Goal: Use online tool/utility: Utilize a website feature to perform a specific function

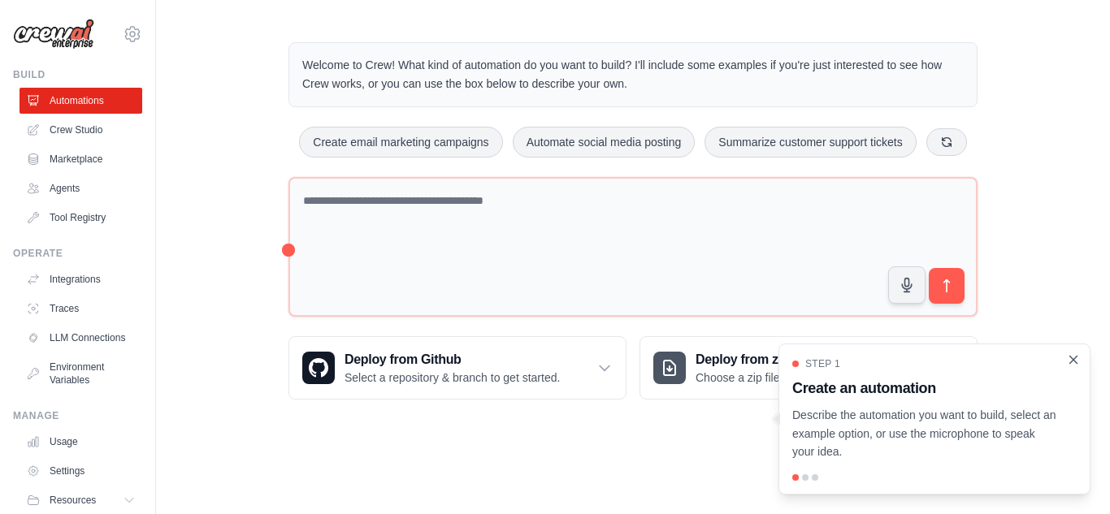
click at [1071, 361] on icon "Close walkthrough" at bounding box center [1073, 360] width 15 height 15
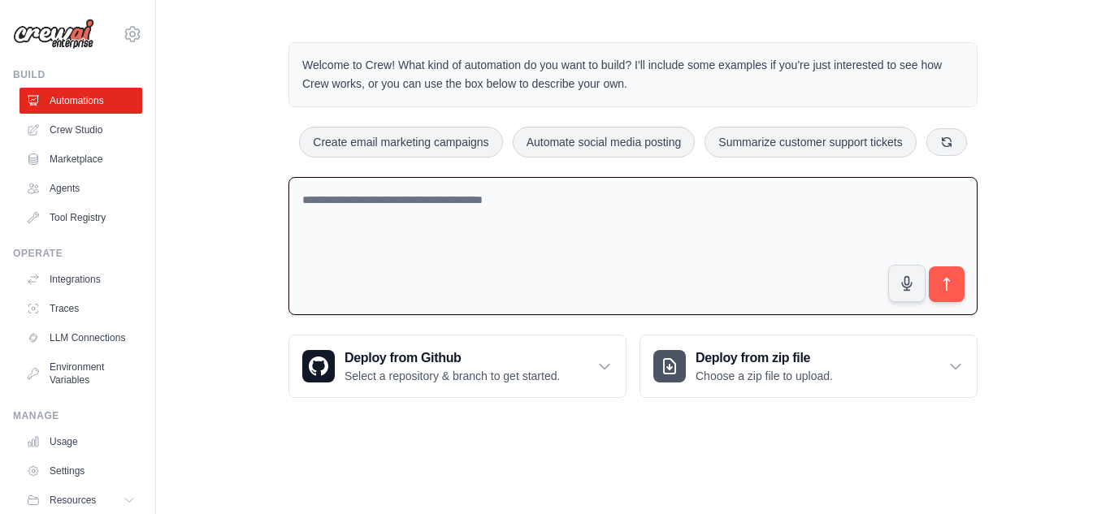
click at [373, 212] on textarea at bounding box center [632, 246] width 689 height 139
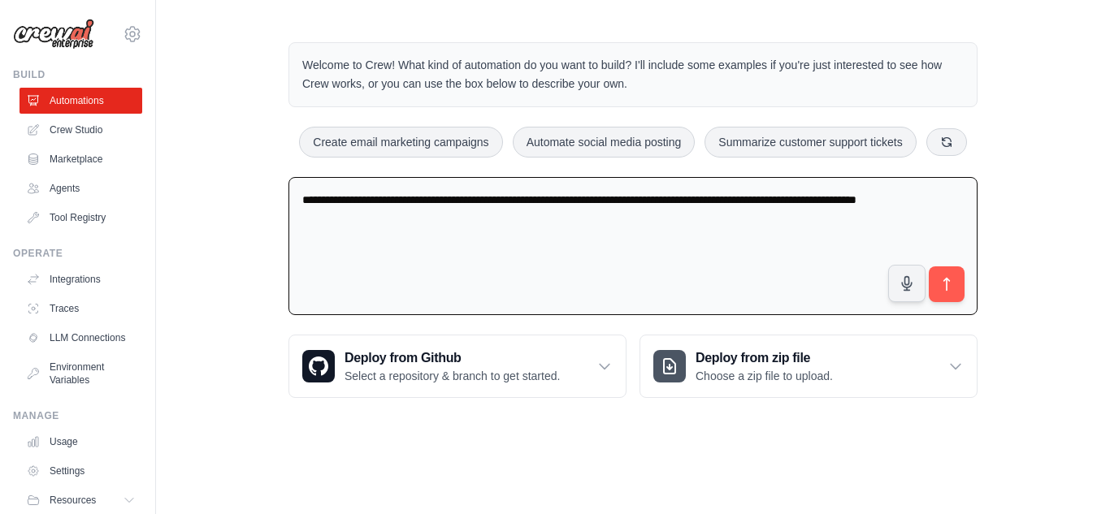
type textarea "**********"
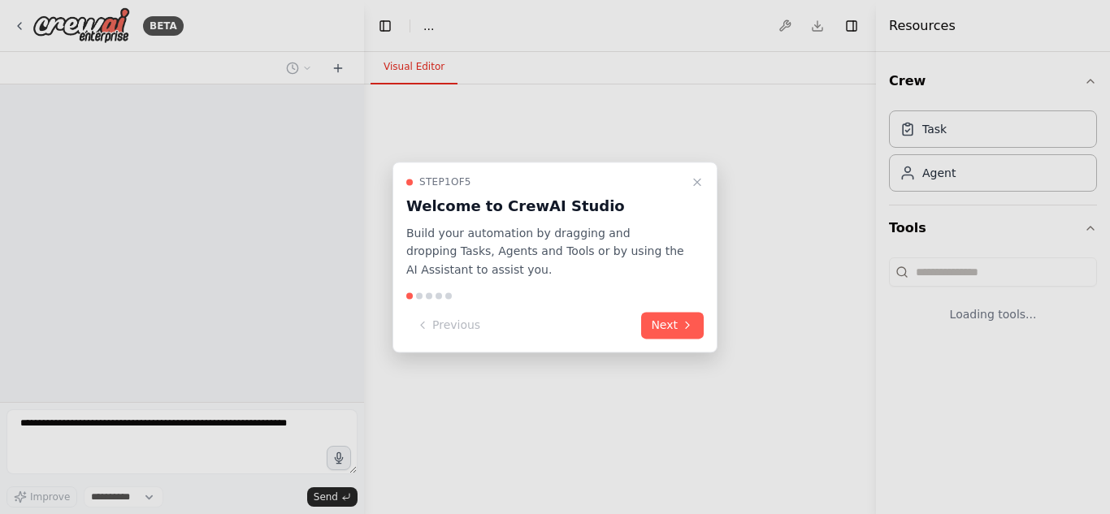
select select "****"
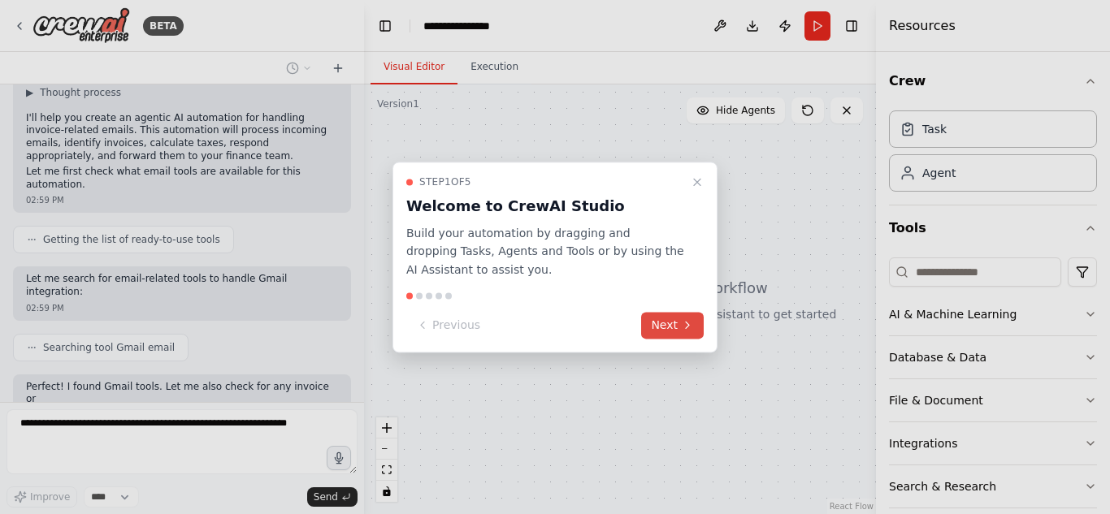
scroll to position [197, 0]
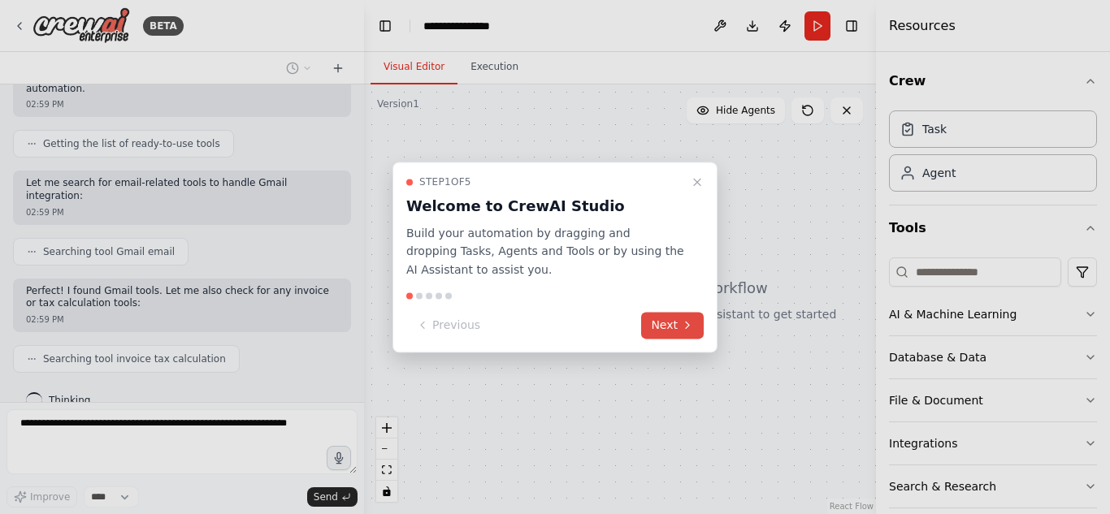
click at [656, 325] on button "Next" at bounding box center [672, 325] width 63 height 27
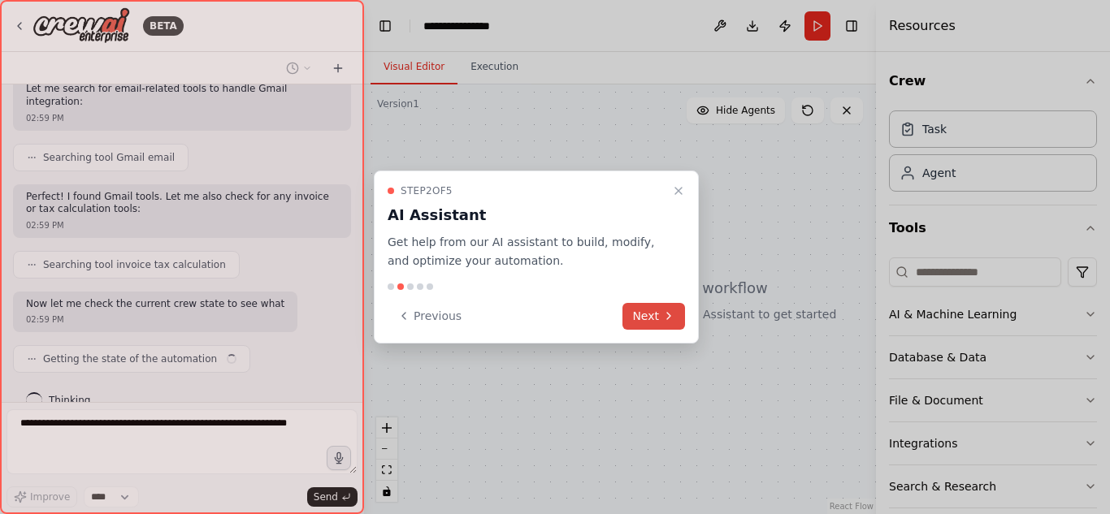
scroll to position [304, 0]
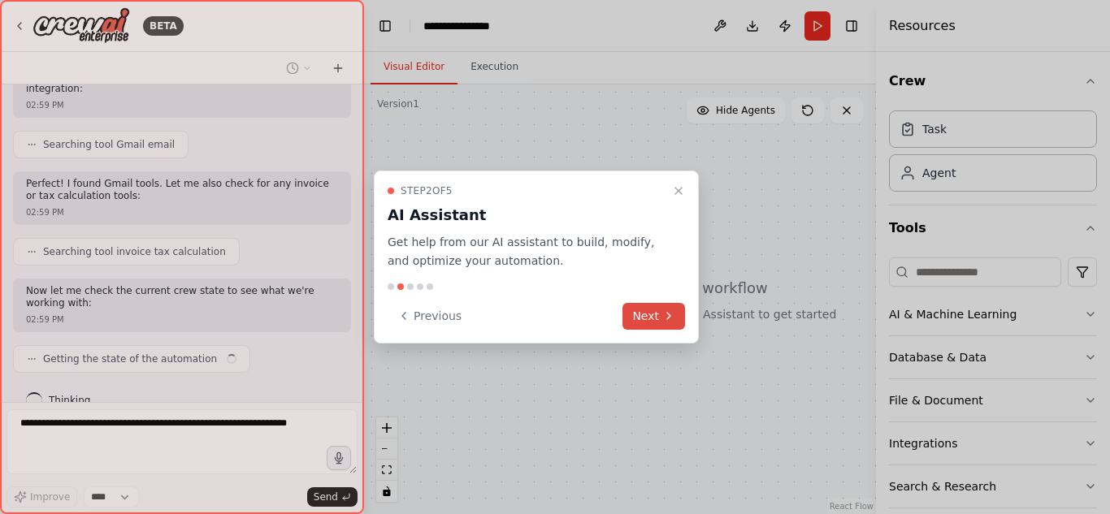
click at [656, 313] on button "Next" at bounding box center [653, 316] width 63 height 27
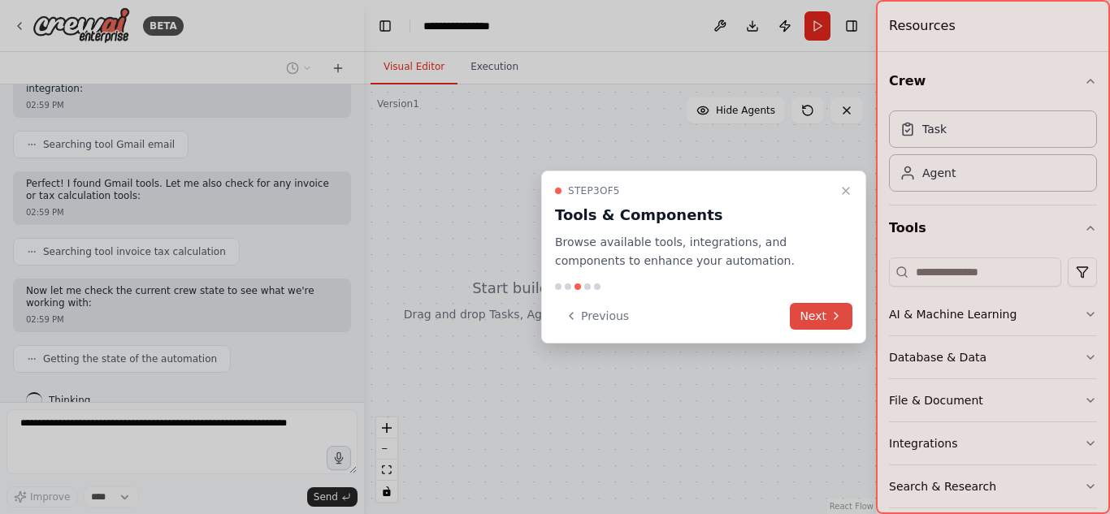
click at [804, 317] on button "Next" at bounding box center [821, 316] width 63 height 27
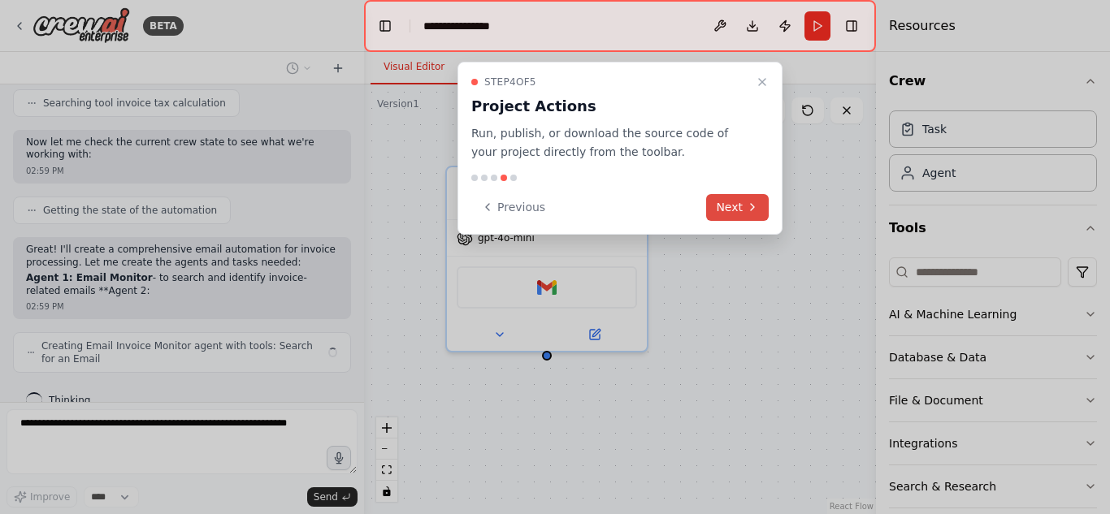
click at [756, 207] on icon at bounding box center [752, 207] width 13 height 13
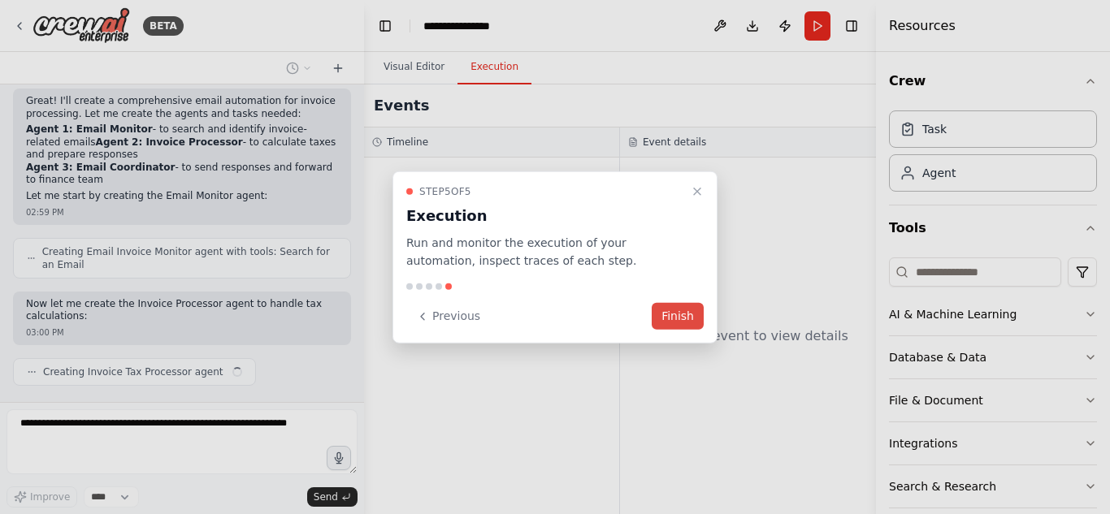
scroll to position [614, 0]
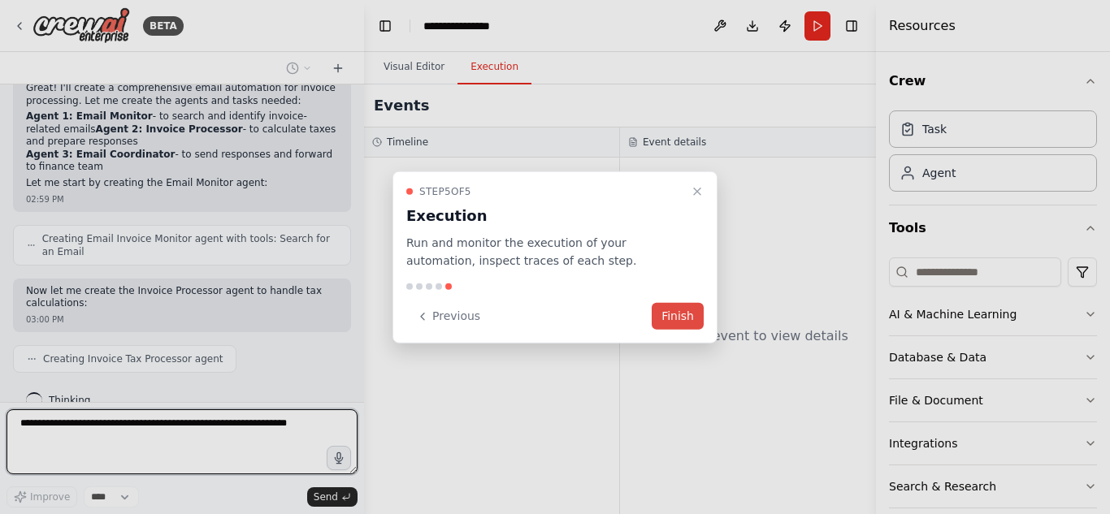
click at [692, 314] on button "Finish" at bounding box center [678, 316] width 52 height 27
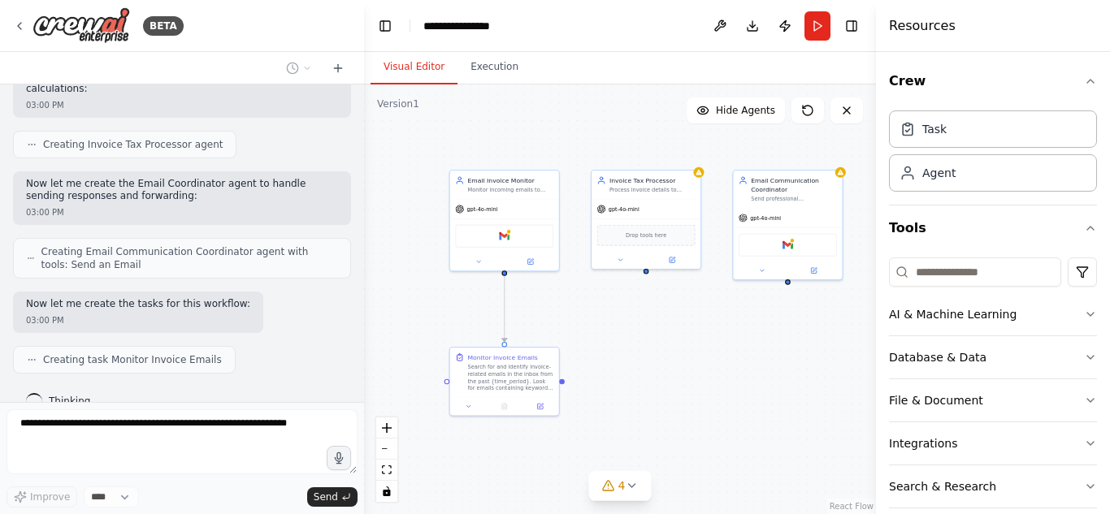
scroll to position [870, 0]
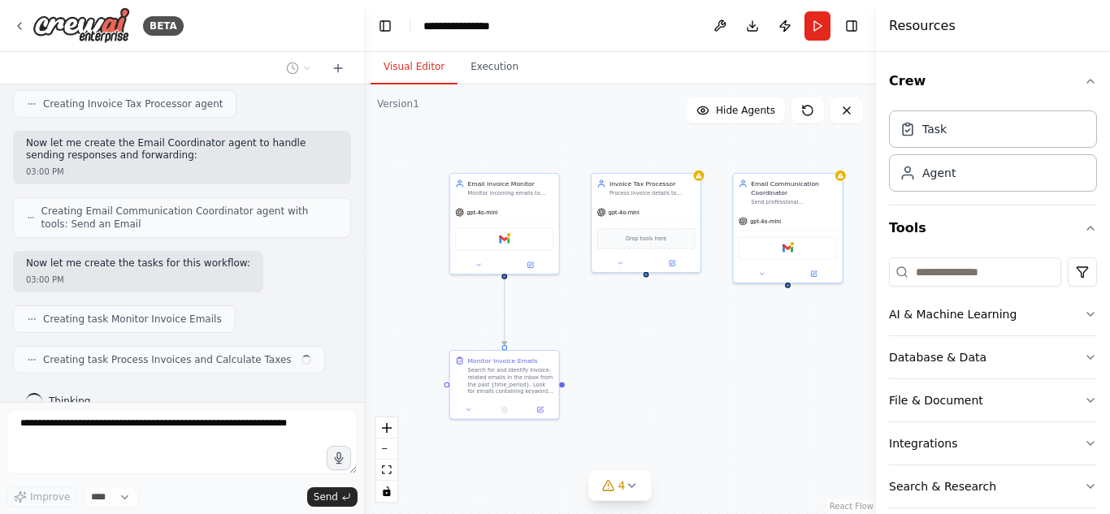
drag, startPoint x: 722, startPoint y: 415, endPoint x: 612, endPoint y: 320, distance: 145.8
click at [612, 320] on div ".deletable-edge-delete-btn { width: 20px; height: 20px; border: 0px solid #ffff…" at bounding box center [620, 300] width 512 height 430
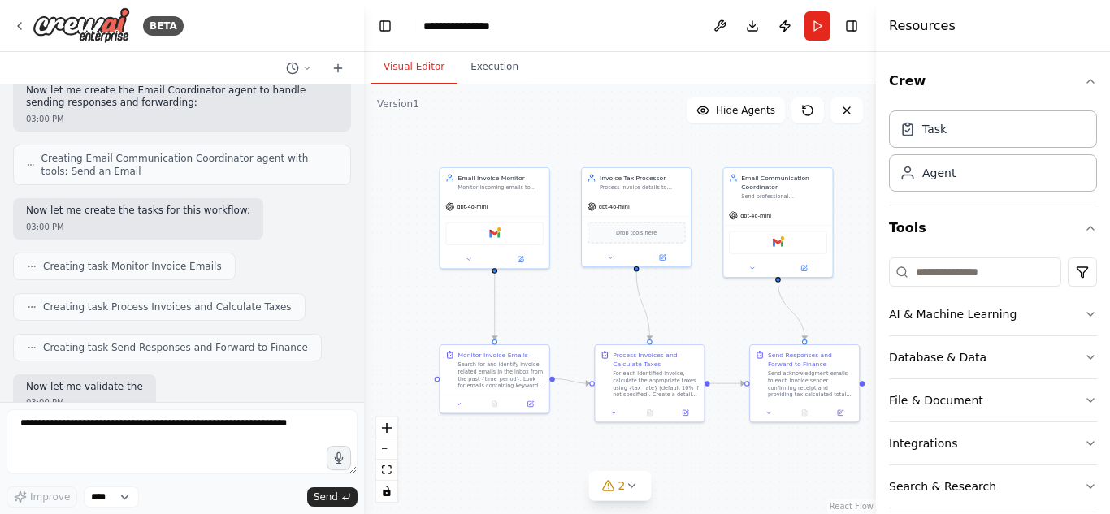
scroll to position [1005, 0]
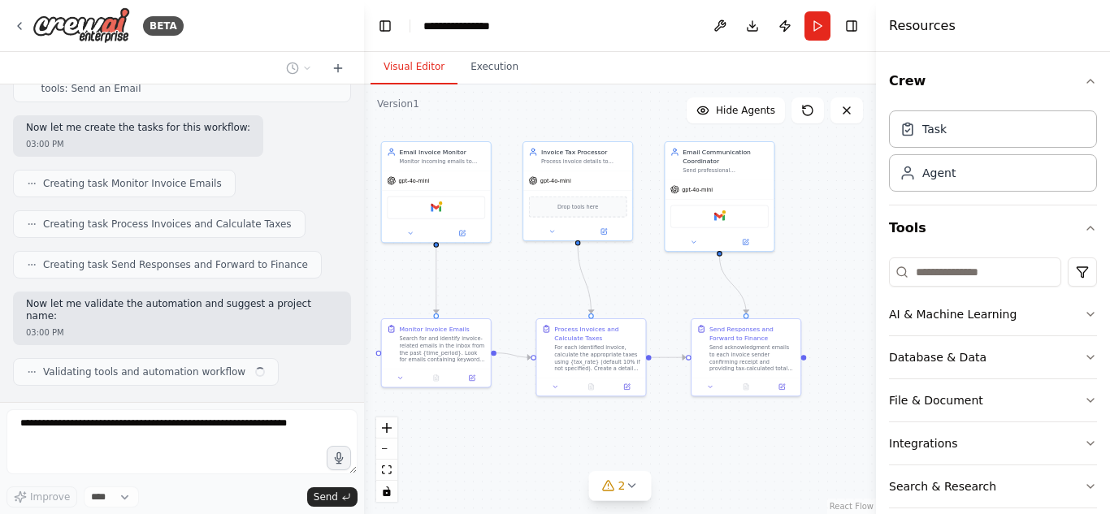
drag, startPoint x: 718, startPoint y: 325, endPoint x: 650, endPoint y: 293, distance: 75.6
click at [650, 293] on div ".deletable-edge-delete-btn { width: 20px; height: 20px; border: 0px solid #ffff…" at bounding box center [620, 300] width 512 height 430
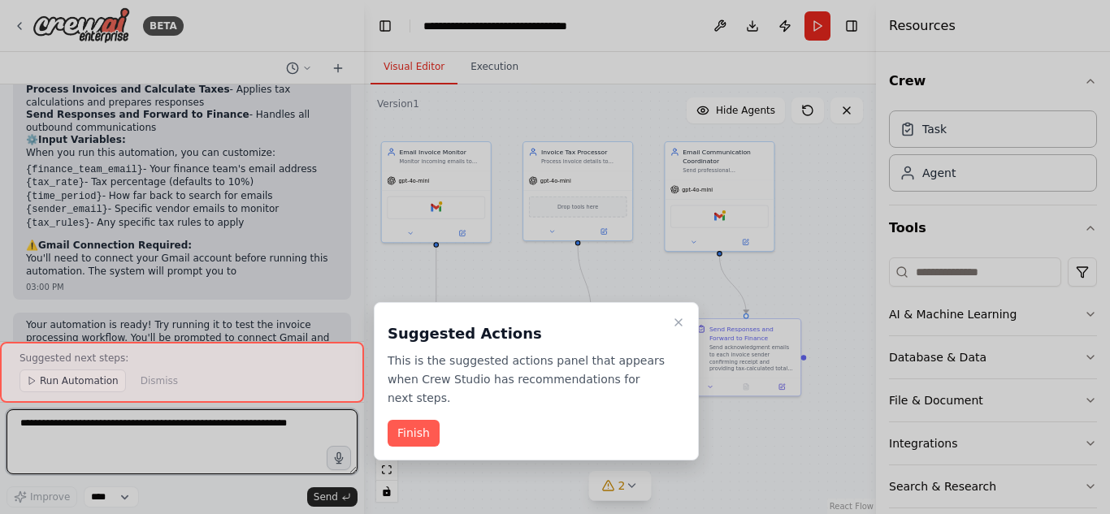
scroll to position [1537, 0]
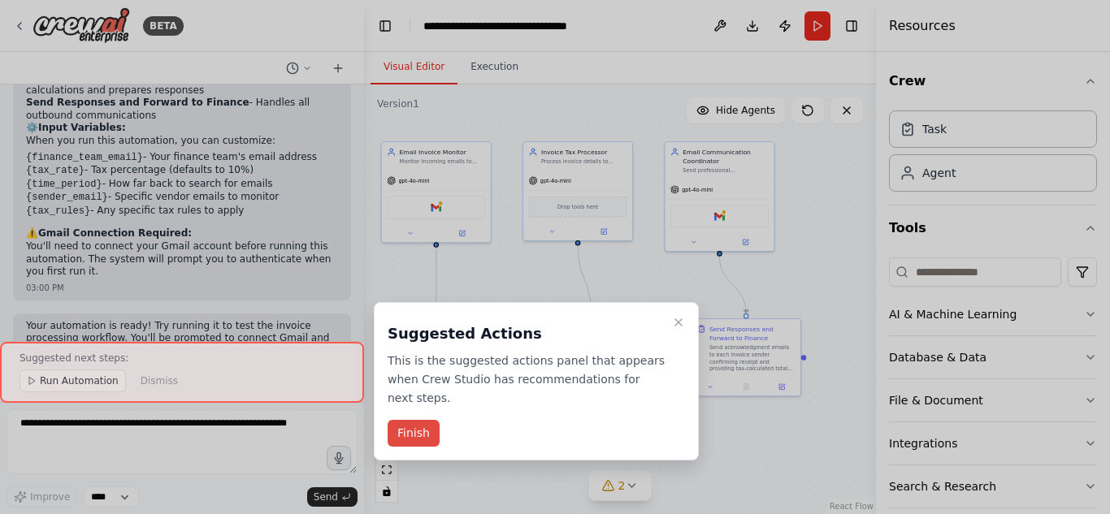
click at [411, 420] on button "Finish" at bounding box center [414, 433] width 52 height 27
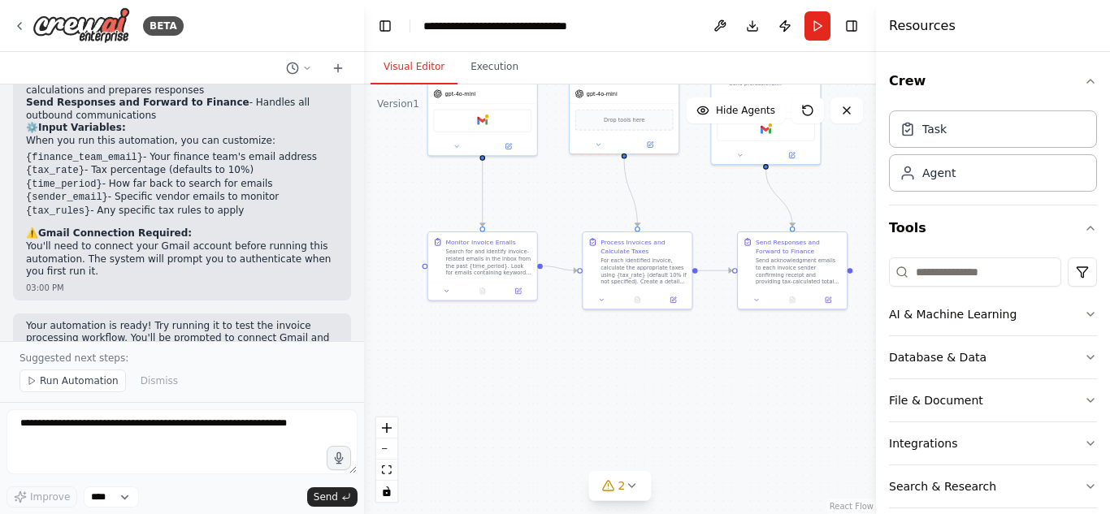
drag, startPoint x: 502, startPoint y: 456, endPoint x: 544, endPoint y: 356, distance: 108.5
click at [544, 356] on div ".deletable-edge-delete-btn { width: 20px; height: 20px; border: 0px solid #ffff…" at bounding box center [620, 300] width 512 height 430
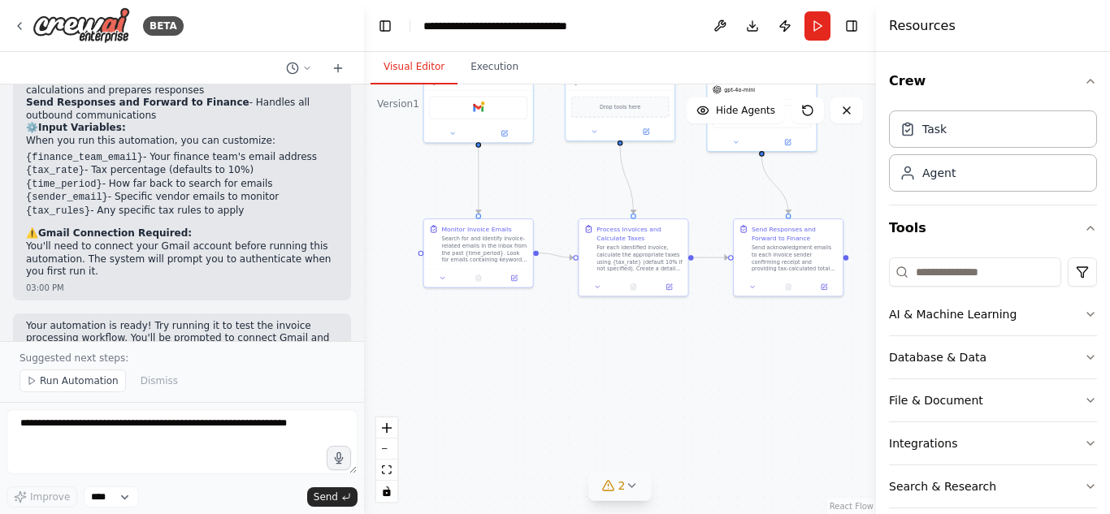
click at [626, 484] on icon at bounding box center [631, 485] width 13 height 13
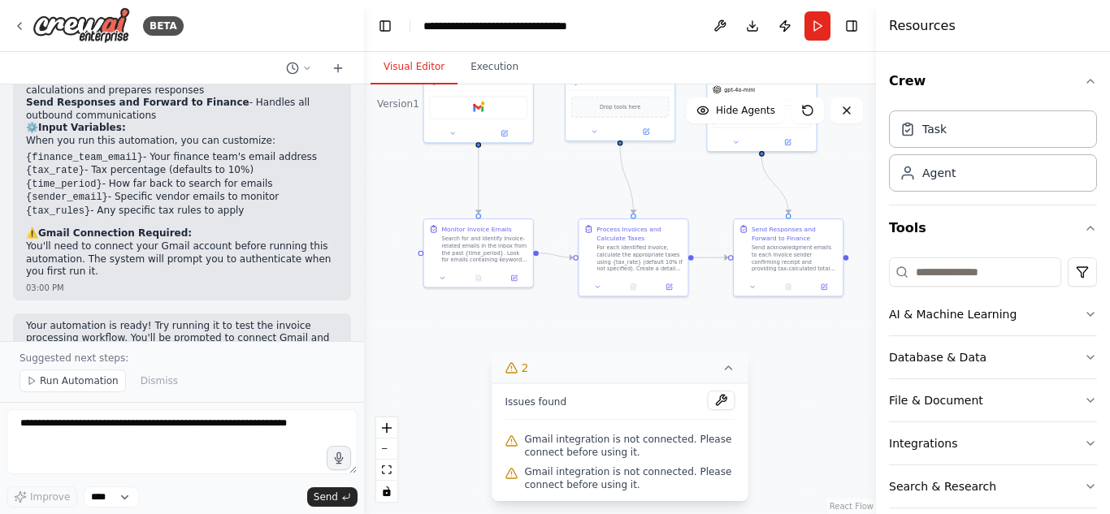
click at [236, 248] on div "Perfect! I've created your Invoice Email Processing Automation with three speci…" at bounding box center [182, 103] width 338 height 393
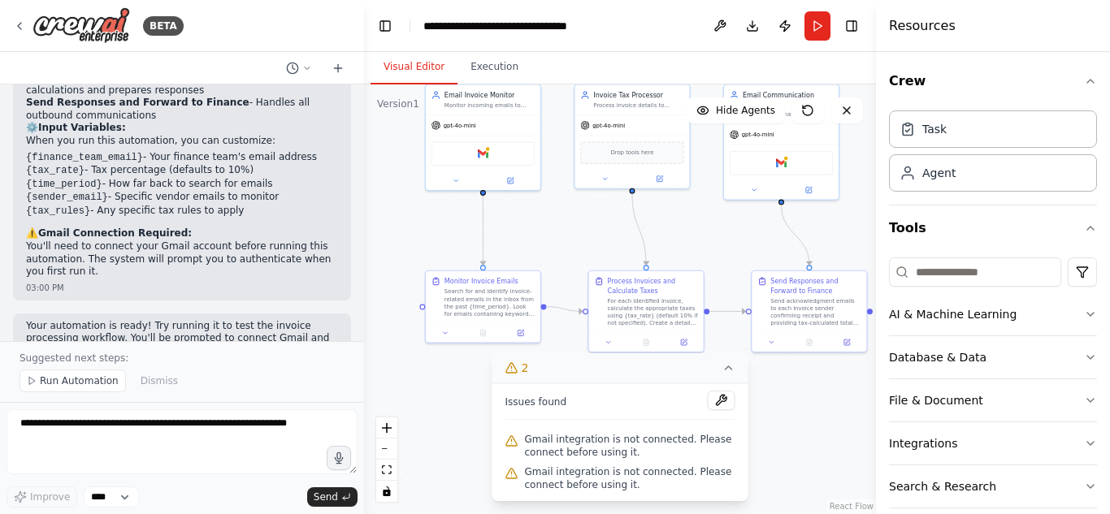
drag, startPoint x: 451, startPoint y: 335, endPoint x: 453, endPoint y: 392, distance: 56.9
click at [453, 392] on div ".deletable-edge-delete-btn { width: 20px; height: 20px; border: 0px solid #ffff…" at bounding box center [620, 300] width 512 height 430
click at [617, 291] on div "Process Invoices and Calculate Taxes" at bounding box center [653, 284] width 90 height 19
drag, startPoint x: 658, startPoint y: 323, endPoint x: 506, endPoint y: 291, distance: 155.4
click at [506, 291] on div "Search for and identify invoice-related emails in the inbox from the past {time…" at bounding box center [490, 301] width 90 height 30
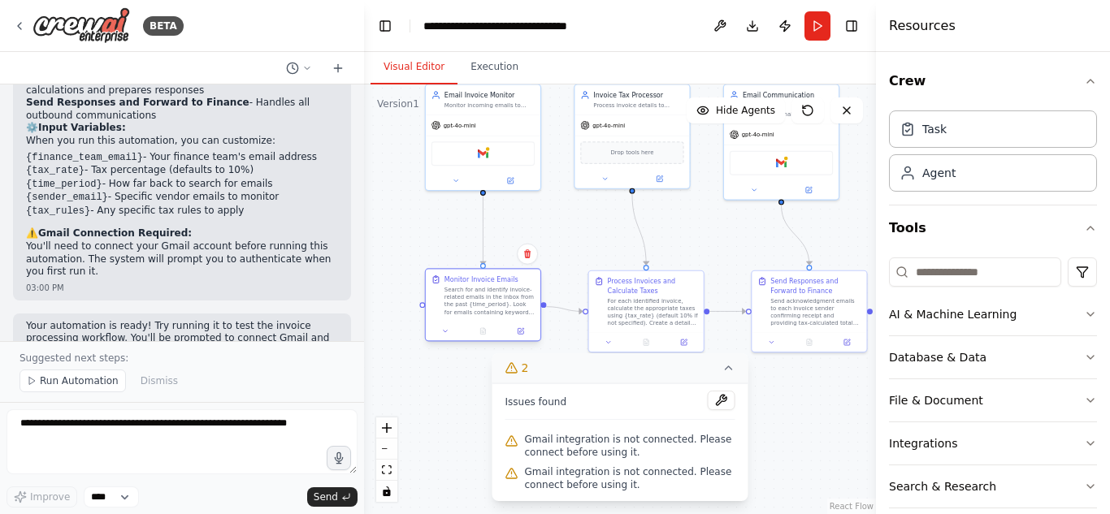
click at [506, 291] on div "Search for and identify invoice-related emails in the inbox from the past {time…" at bounding box center [490, 301] width 90 height 30
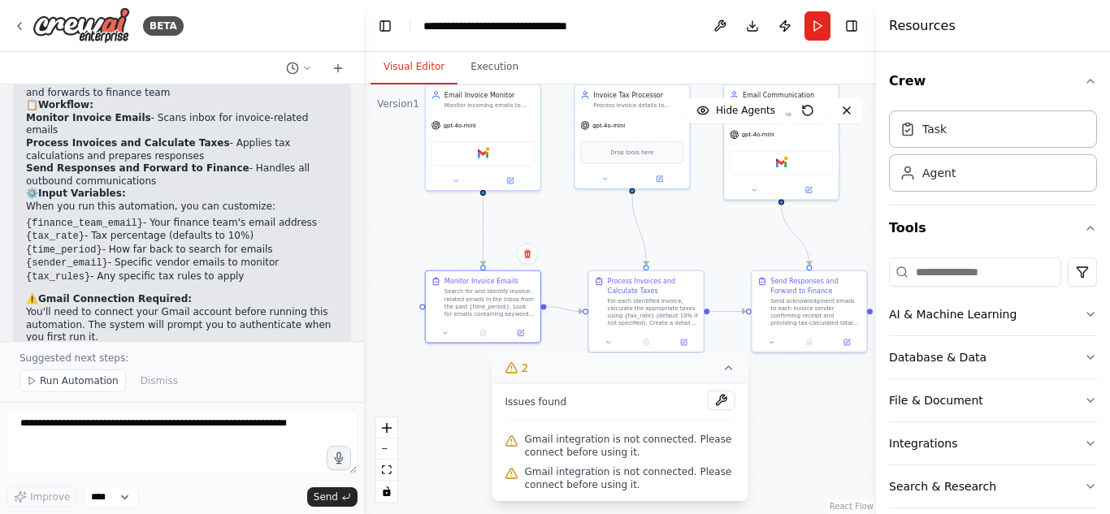
scroll to position [1469, 0]
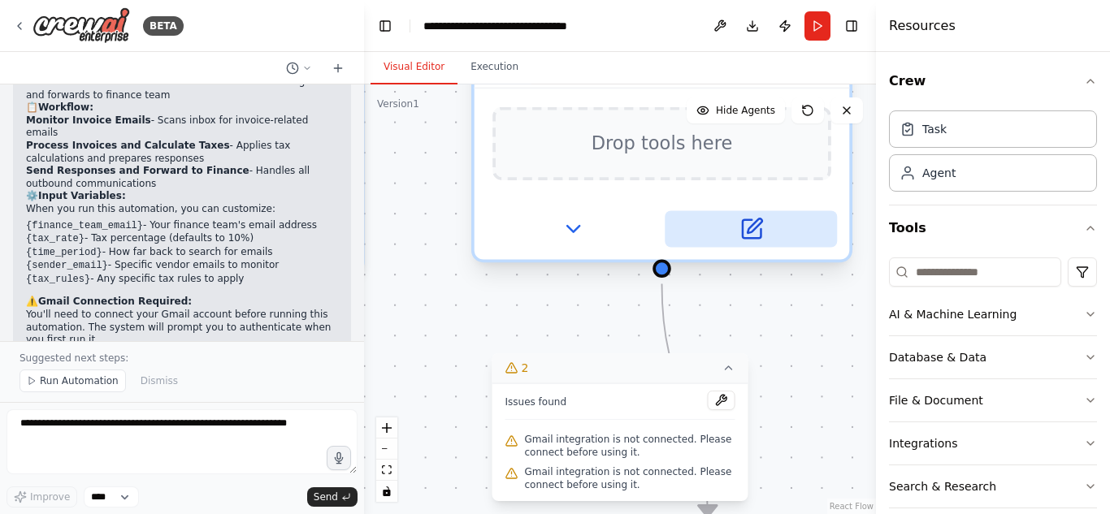
click at [754, 236] on icon at bounding box center [751, 229] width 19 height 19
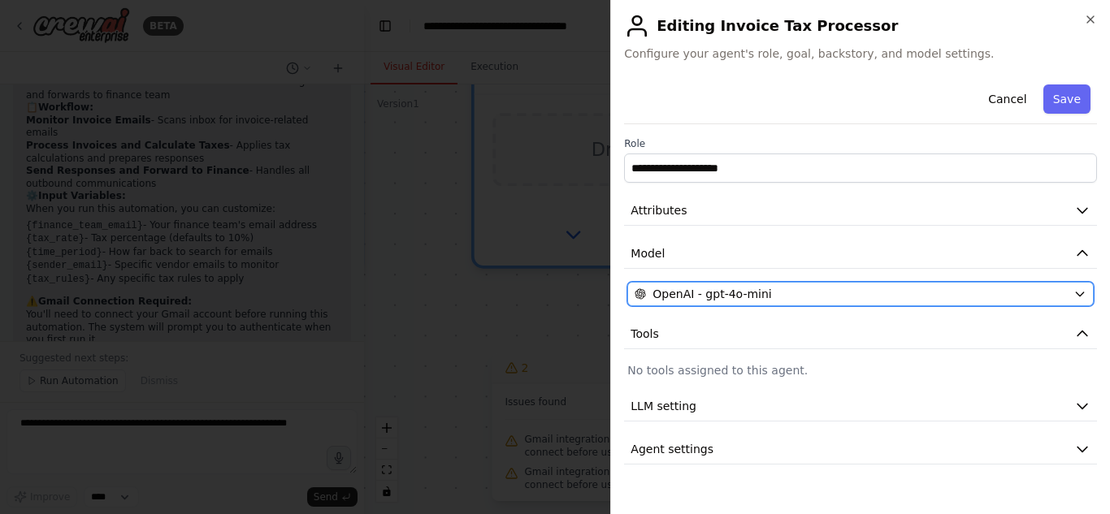
click at [1074, 294] on icon "button" at bounding box center [1079, 294] width 13 height 13
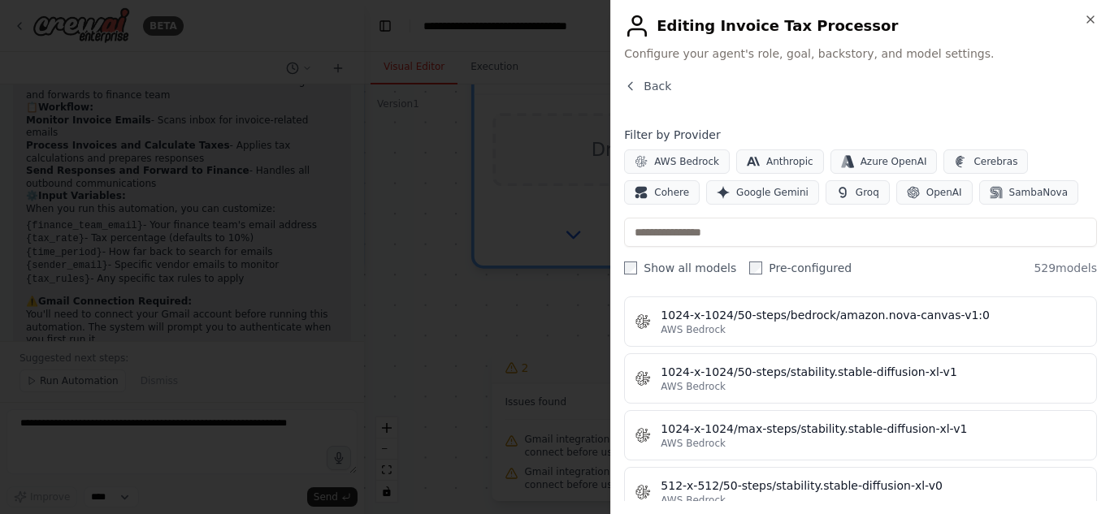
scroll to position [501, 0]
click at [640, 92] on button "Back" at bounding box center [647, 86] width 47 height 16
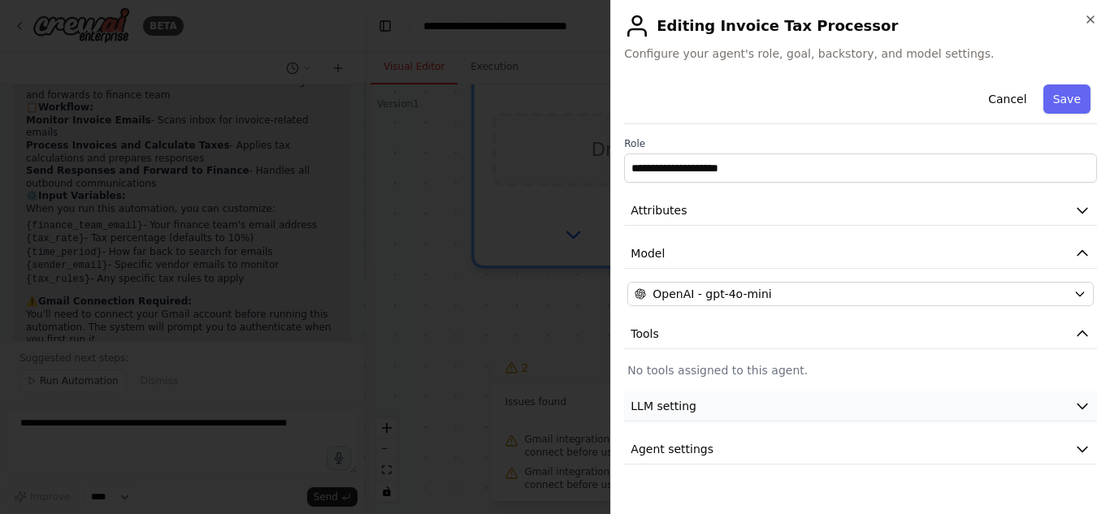
click at [1082, 405] on icon "button" at bounding box center [1082, 406] width 16 height 16
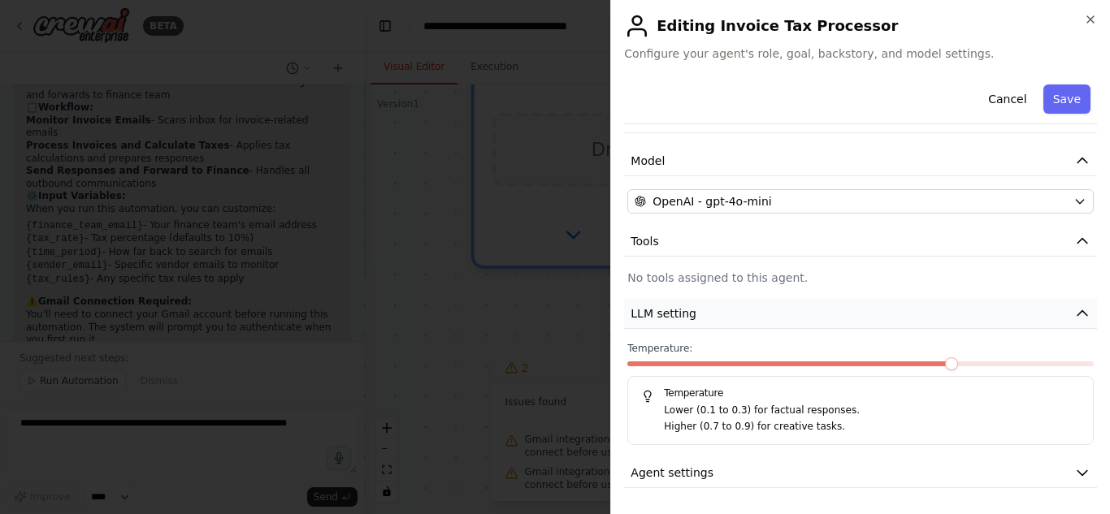
scroll to position [93, 0]
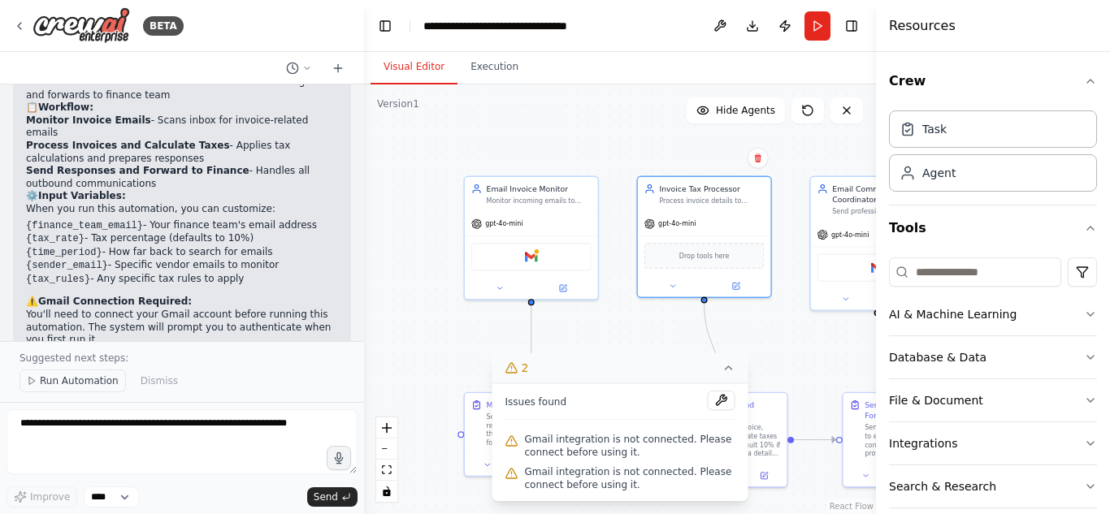
click at [64, 378] on span "Run Automation" at bounding box center [79, 381] width 79 height 13
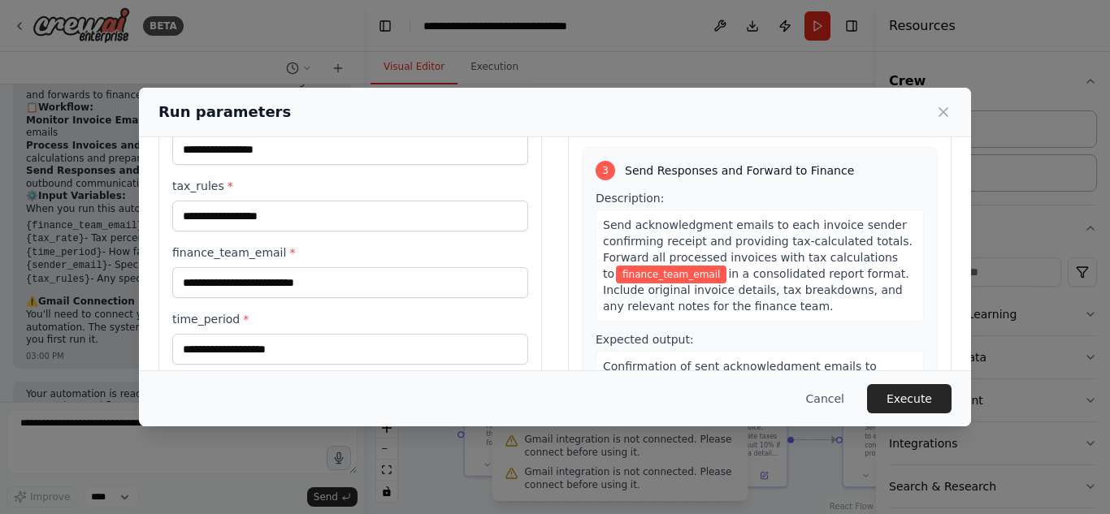
scroll to position [190, 0]
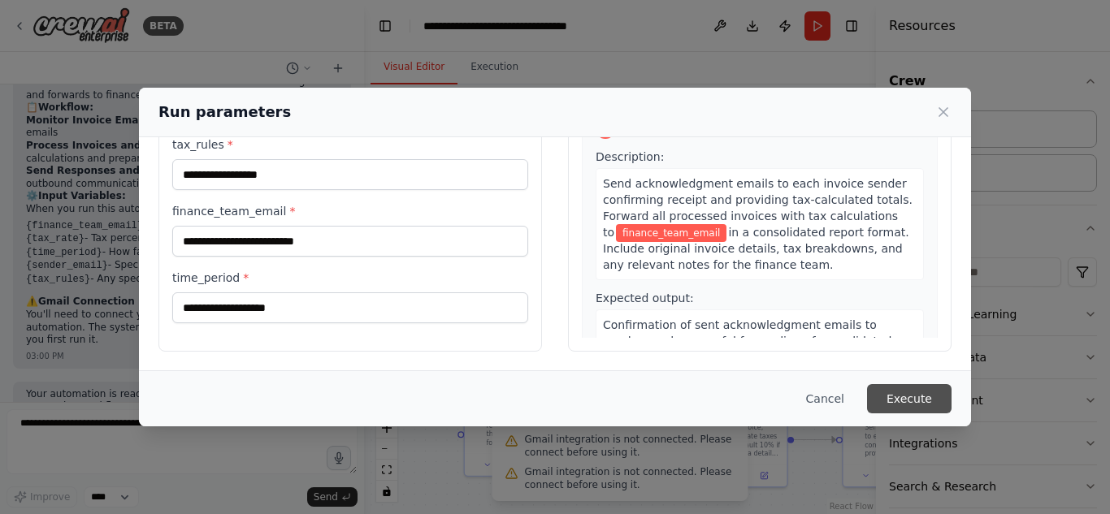
click at [906, 386] on button "Execute" at bounding box center [909, 398] width 85 height 29
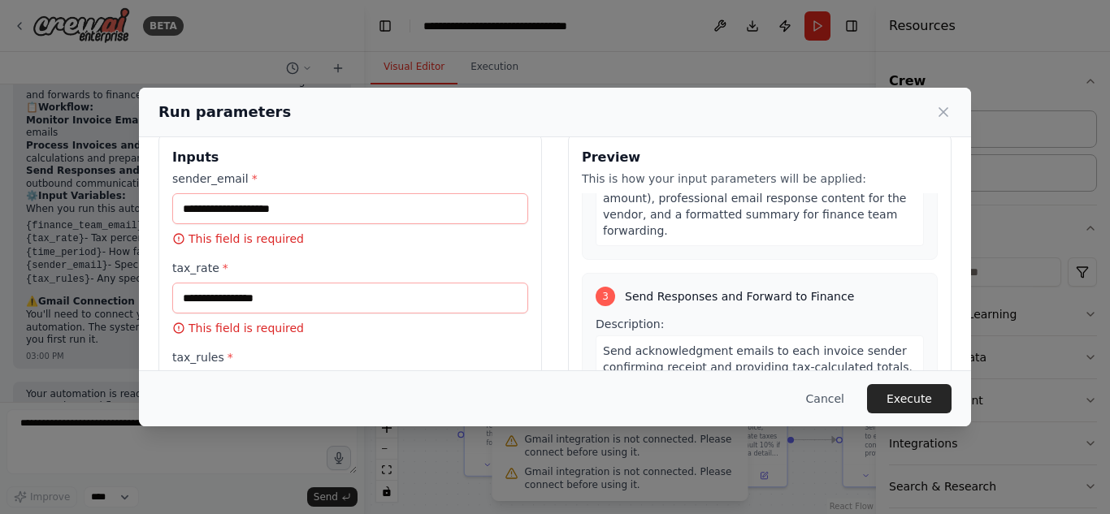
scroll to position [0, 0]
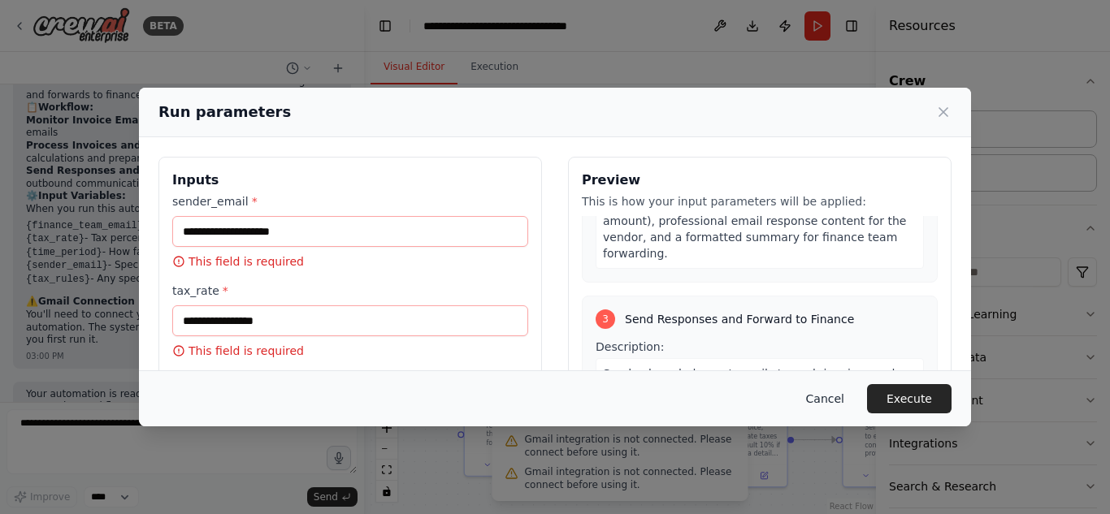
click at [827, 395] on button "Cancel" at bounding box center [825, 398] width 64 height 29
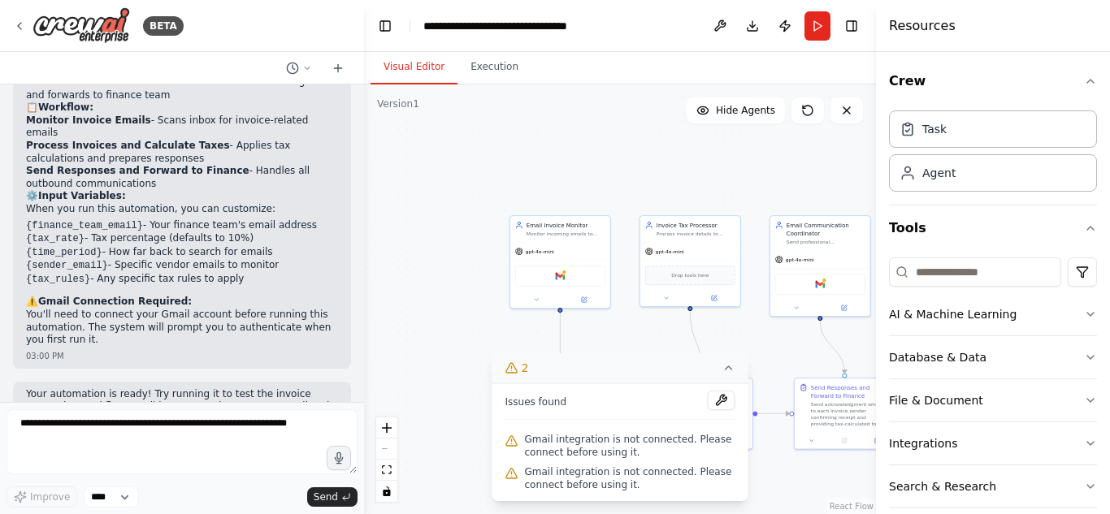
click at [718, 366] on button "2" at bounding box center [620, 368] width 256 height 30
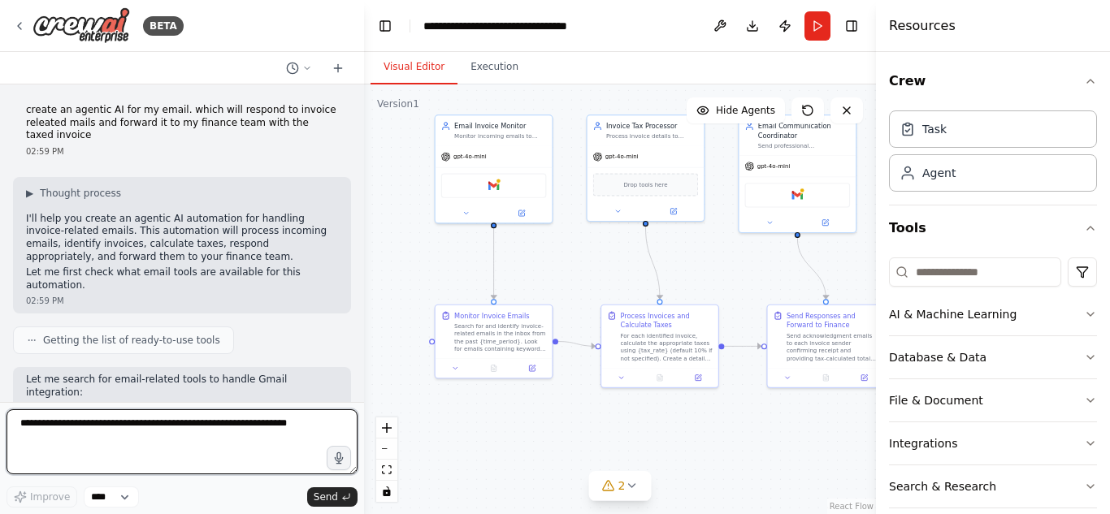
click at [269, 433] on textarea at bounding box center [182, 442] width 351 height 65
click at [284, 424] on textarea at bounding box center [182, 442] width 351 height 65
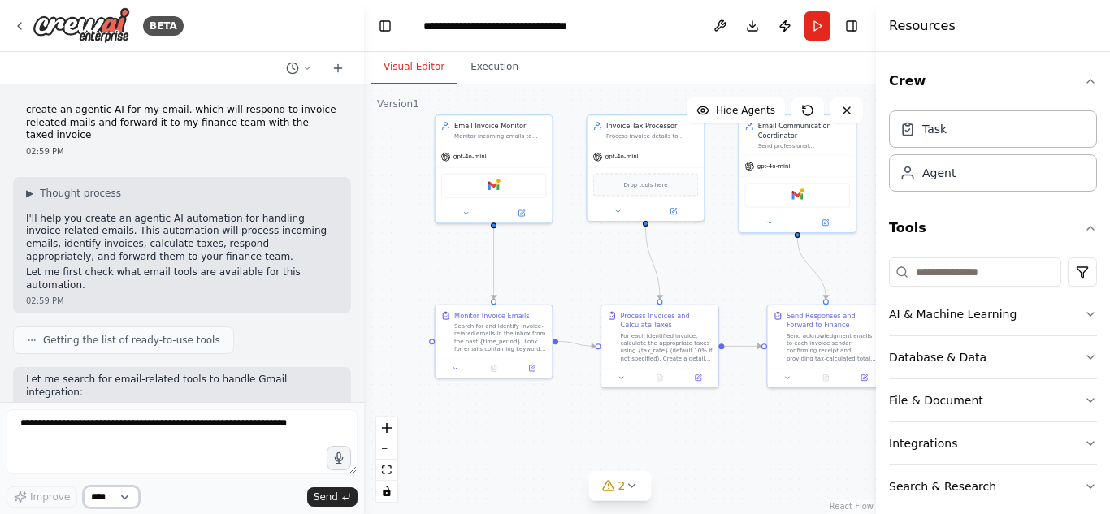
click at [128, 497] on select "****" at bounding box center [111, 497] width 55 height 21
click at [388, 444] on button "zoom out" at bounding box center [386, 449] width 21 height 21
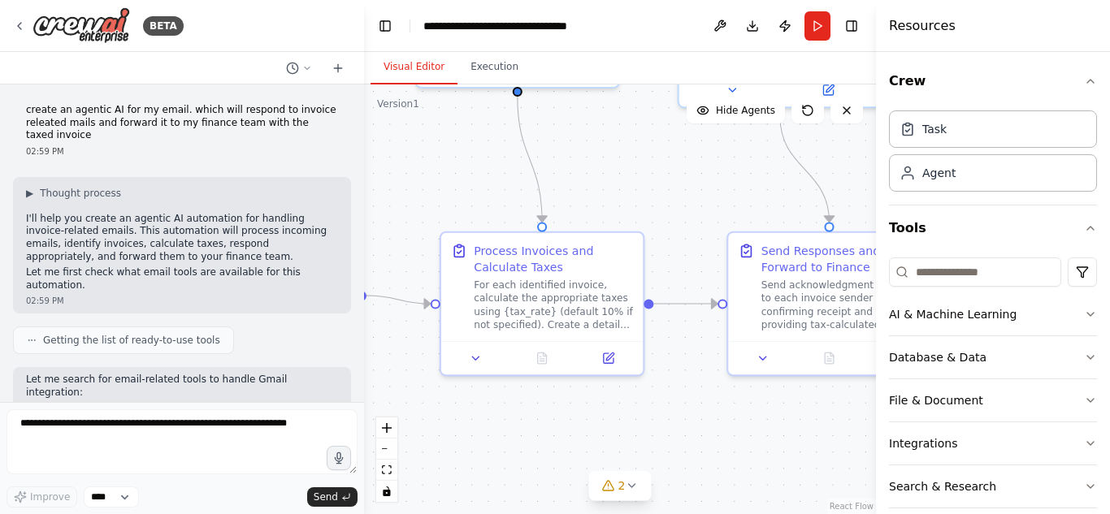
drag, startPoint x: 573, startPoint y: 364, endPoint x: 336, endPoint y: 413, distance: 241.4
click at [336, 413] on div "BETA create an agentic AI for my email. which will respond to invoice releated …" at bounding box center [555, 257] width 1110 height 514
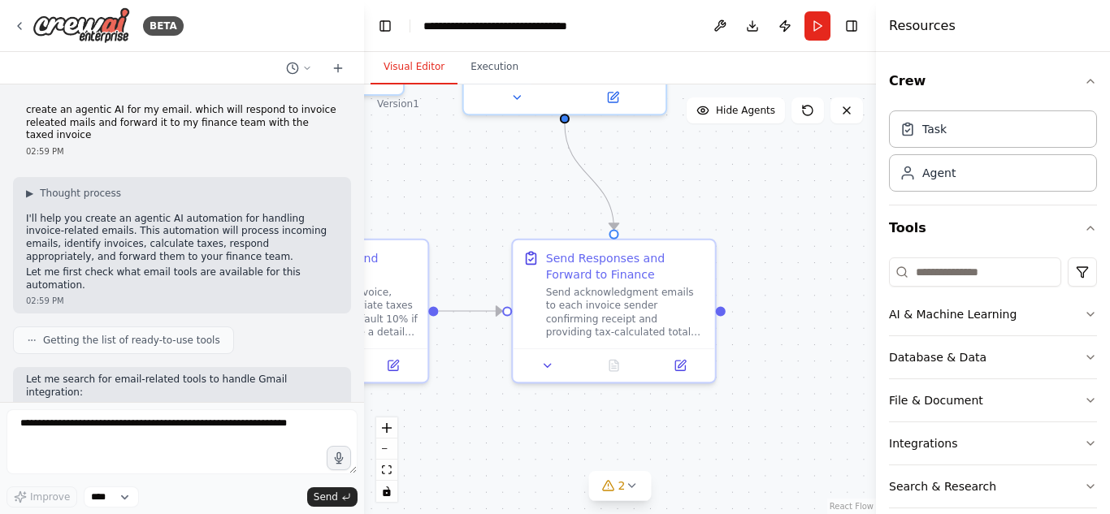
drag, startPoint x: 591, startPoint y: 406, endPoint x: 375, endPoint y: 414, distance: 215.5
click at [375, 414] on div ".deletable-edge-delete-btn { width: 20px; height: 20px; border: 0px solid #ffff…" at bounding box center [620, 300] width 512 height 430
drag, startPoint x: 722, startPoint y: 310, endPoint x: 791, endPoint y: 330, distance: 71.0
click at [791, 330] on div ".deletable-edge-delete-btn { width: 20px; height: 20px; border: 0px solid #ffff…" at bounding box center [620, 300] width 512 height 430
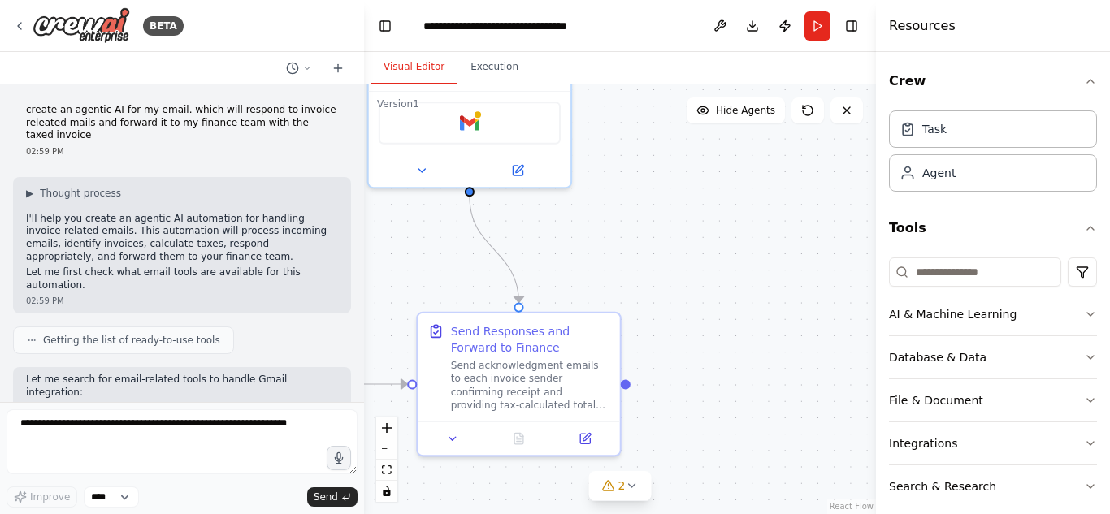
drag, startPoint x: 726, startPoint y: 314, endPoint x: 631, endPoint y: 387, distance: 120.0
click at [631, 387] on div ".deletable-edge-delete-btn { width: 20px; height: 20px; border: 0px solid #ffff…" at bounding box center [620, 300] width 512 height 430
click at [307, 61] on button at bounding box center [299, 69] width 39 height 20
click at [305, 63] on div at bounding box center [182, 257] width 364 height 514
click at [341, 67] on icon at bounding box center [338, 68] width 13 height 13
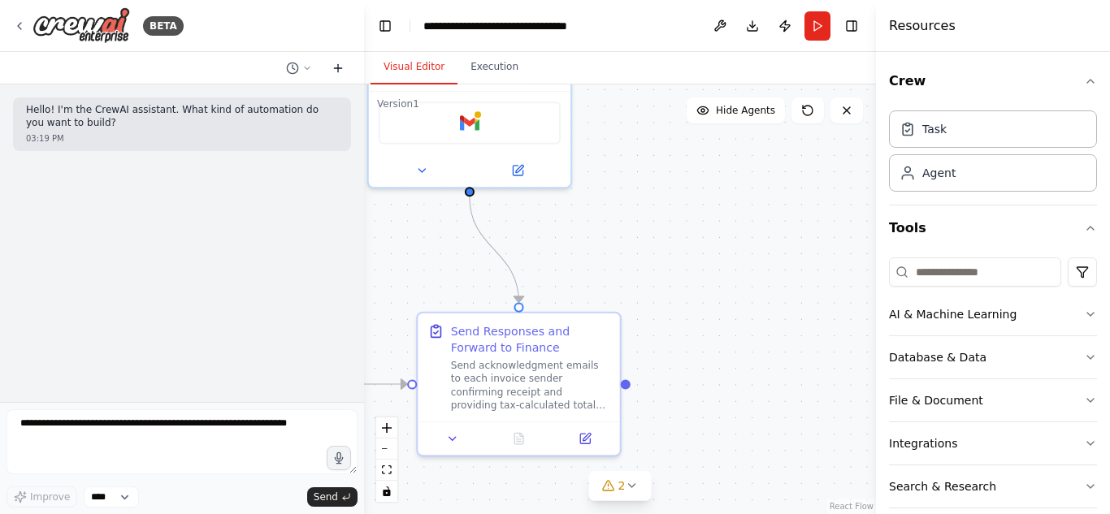
click at [341, 67] on icon at bounding box center [338, 68] width 13 height 13
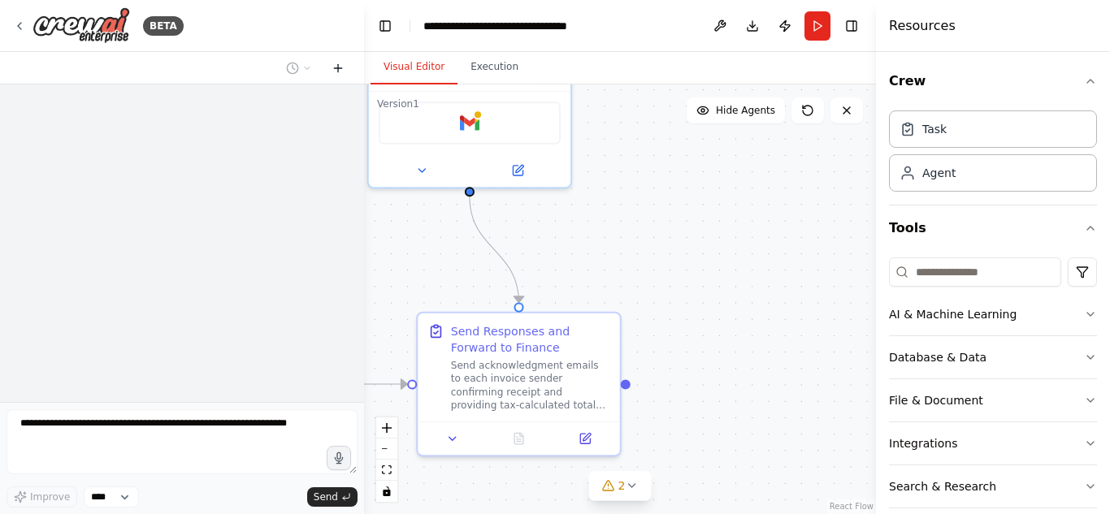
click at [341, 67] on icon at bounding box center [338, 68] width 13 height 13
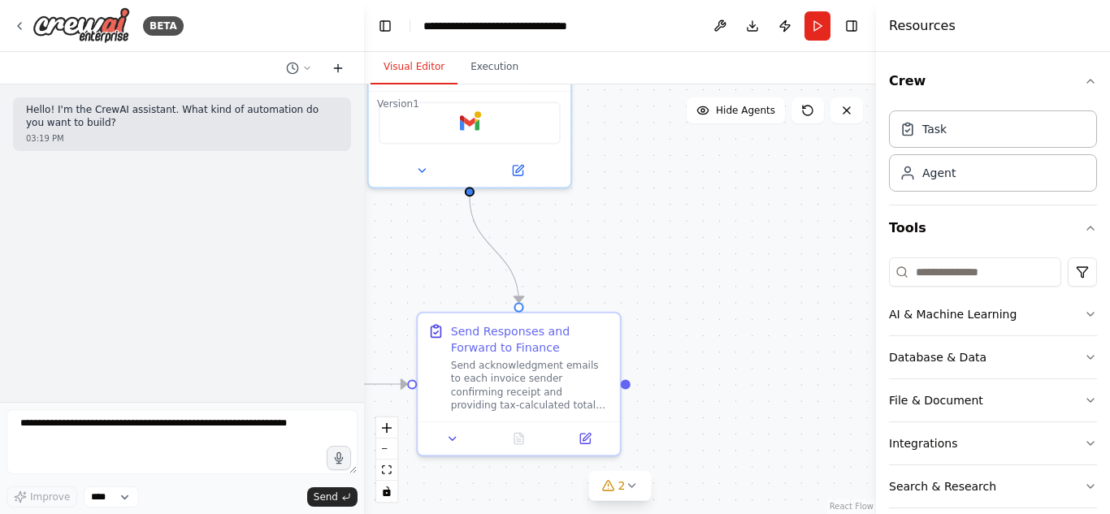
click at [341, 67] on icon at bounding box center [338, 68] width 13 height 13
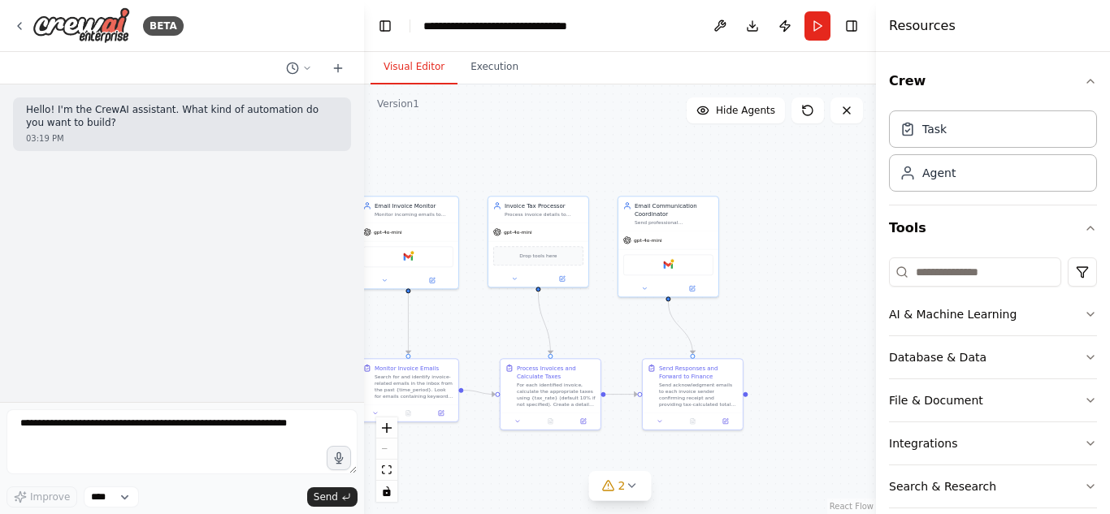
drag, startPoint x: 514, startPoint y: 289, endPoint x: 612, endPoint y: 320, distance: 102.3
click at [612, 320] on div ".deletable-edge-delete-btn { width: 20px; height: 20px; border: 0px solid #ffff…" at bounding box center [620, 300] width 512 height 430
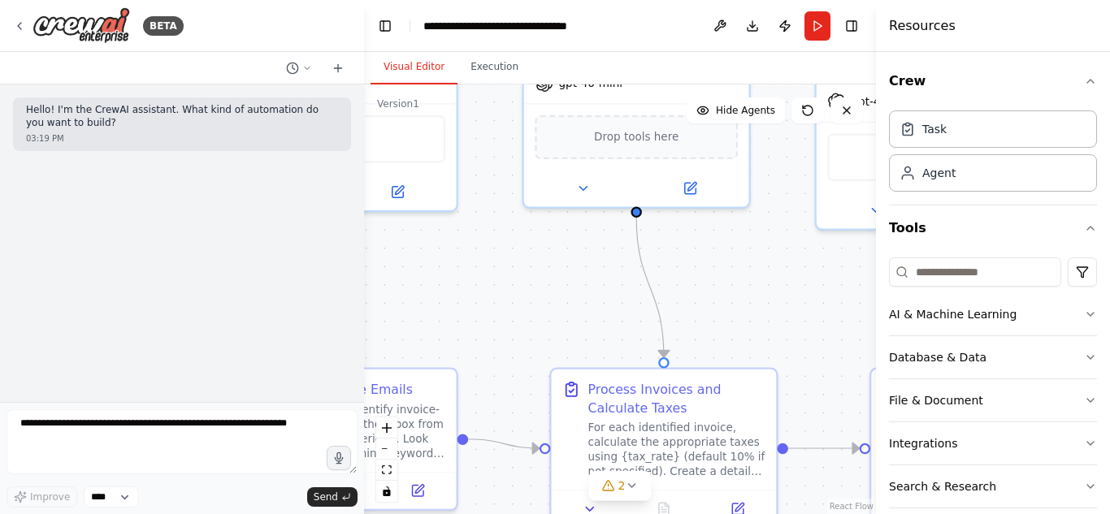
drag, startPoint x: 553, startPoint y: 324, endPoint x: 742, endPoint y: 285, distance: 193.3
click at [742, 285] on div ".deletable-edge-delete-btn { width: 20px; height: 20px; border: 0px solid #ffff…" at bounding box center [620, 300] width 512 height 430
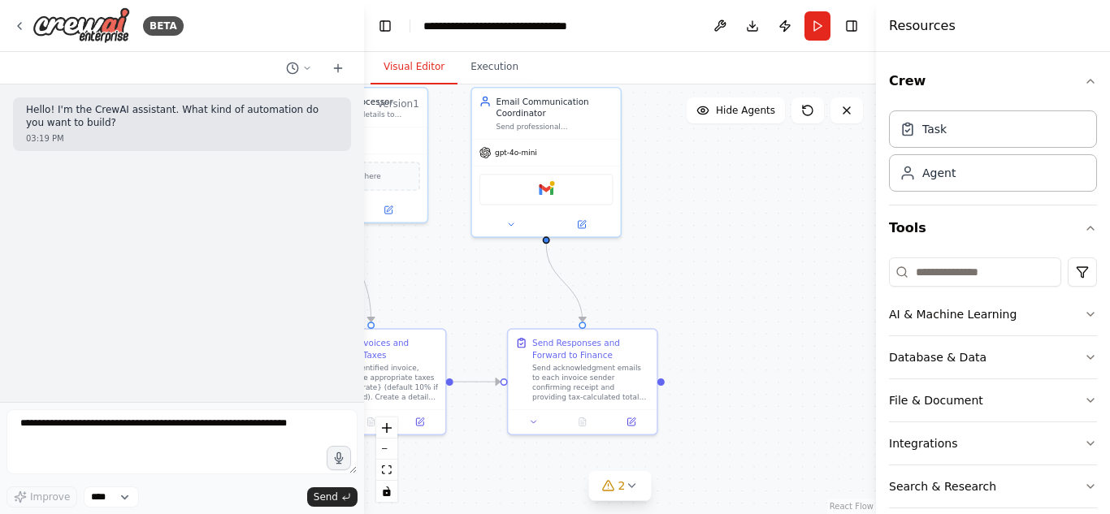
drag, startPoint x: 770, startPoint y: 284, endPoint x: 448, endPoint y: 274, distance: 322.8
click at [448, 274] on div ".deletable-edge-delete-btn { width: 20px; height: 20px; border: 0px solid #ffff…" at bounding box center [620, 300] width 512 height 430
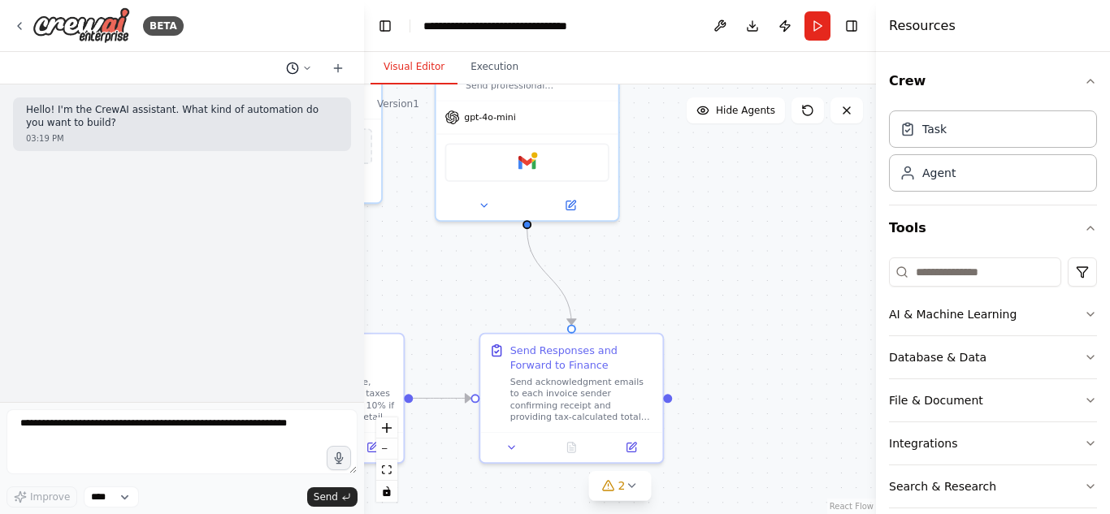
click at [296, 63] on circle at bounding box center [292, 68] width 11 height 11
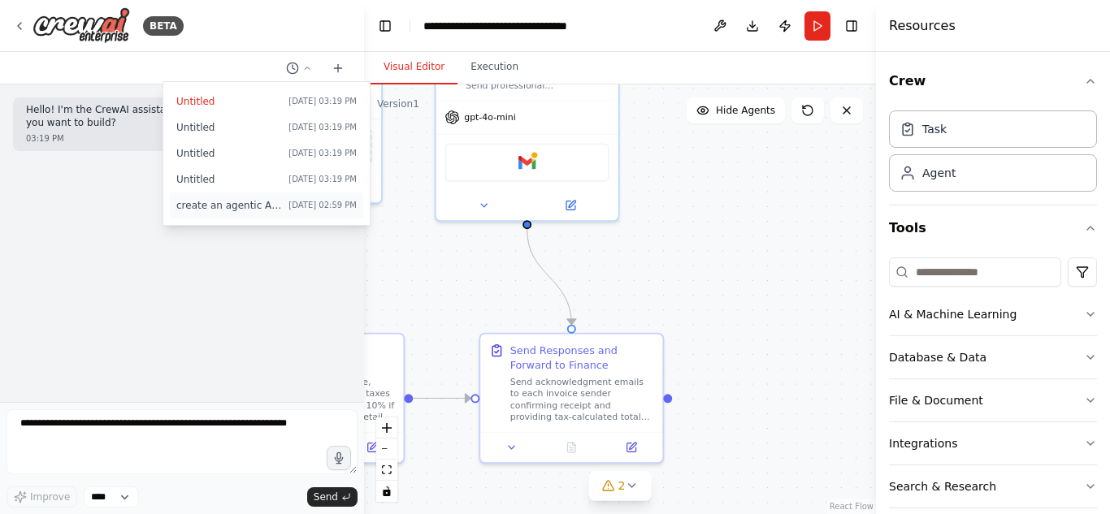
click at [200, 202] on span "create an agentic AI for my email. which will respond to invoice releated mails…" at bounding box center [229, 205] width 106 height 13
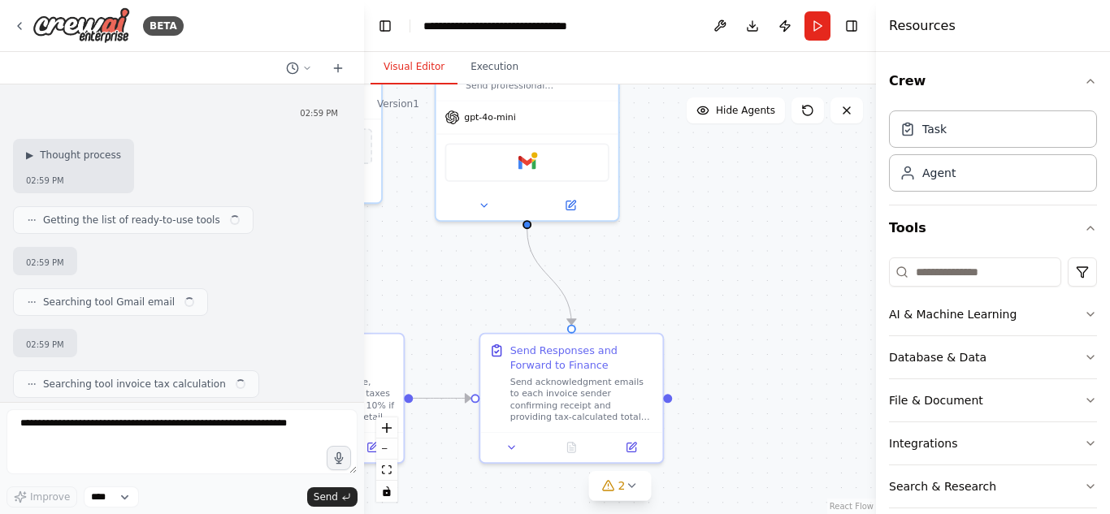
scroll to position [1477, 0]
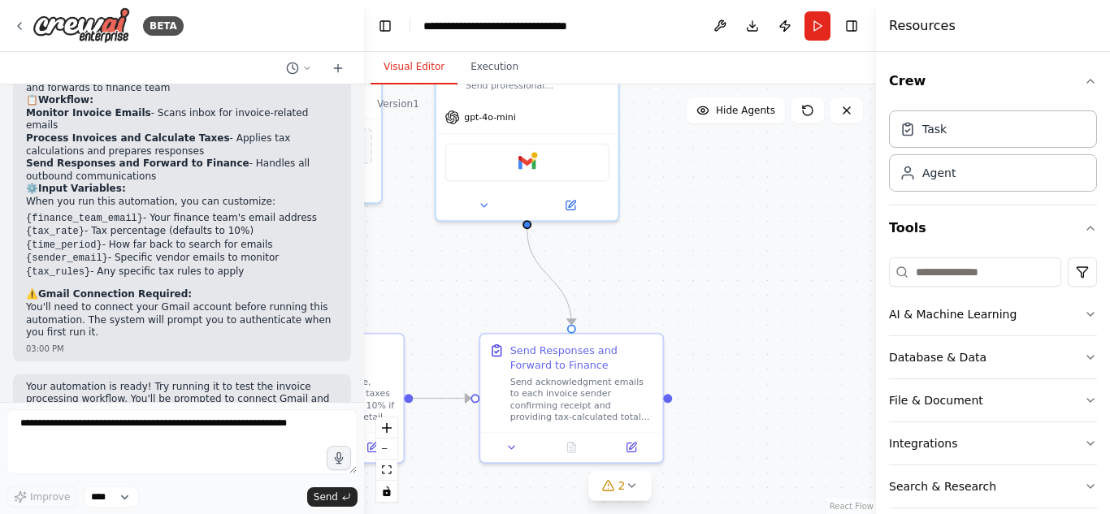
click at [208, 301] on p "You'll need to connect your Gmail account before running this automation. The s…" at bounding box center [182, 320] width 312 height 38
click at [127, 495] on select "****" at bounding box center [111, 497] width 55 height 21
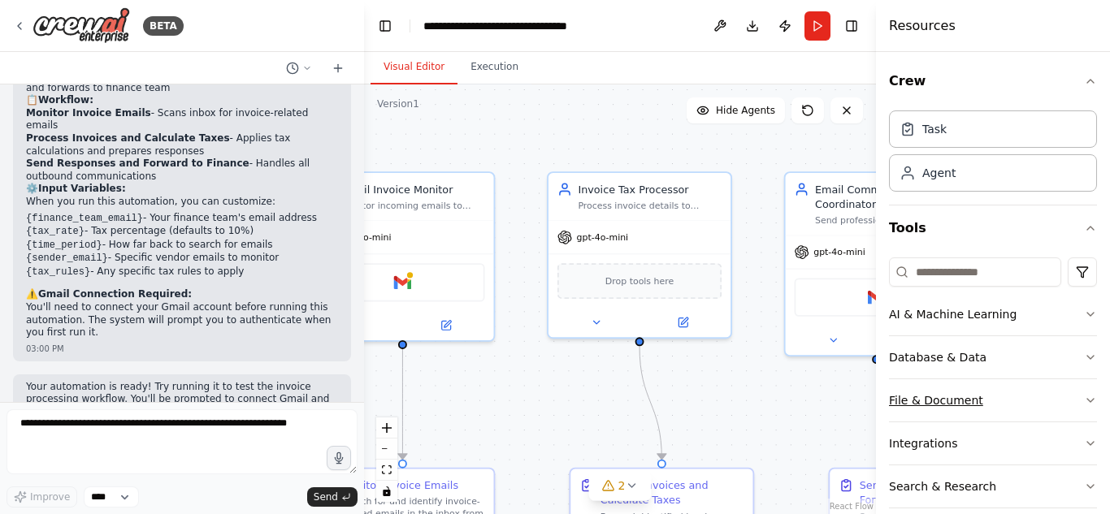
drag, startPoint x: 635, startPoint y: 249, endPoint x: 985, endPoint y: 384, distance: 375.3
click at [985, 384] on div "BETA create an agentic AI for my email. which will respond to invoice releated …" at bounding box center [555, 257] width 1110 height 514
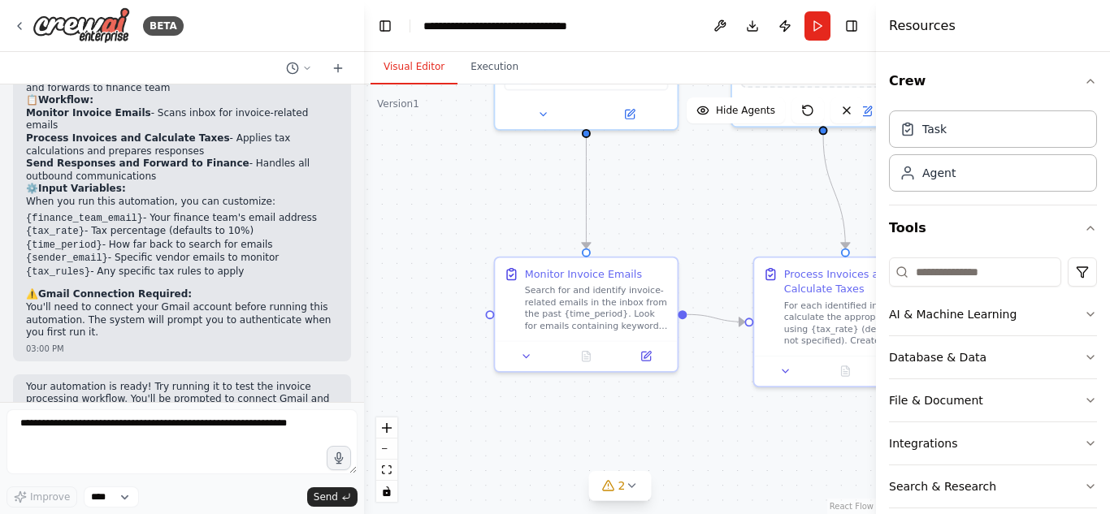
drag, startPoint x: 527, startPoint y: 415, endPoint x: 709, endPoint y: 204, distance: 279.4
click at [709, 204] on div ".deletable-edge-delete-btn { width: 20px; height: 20px; border: 0px solid #ffff…" at bounding box center [620, 300] width 512 height 430
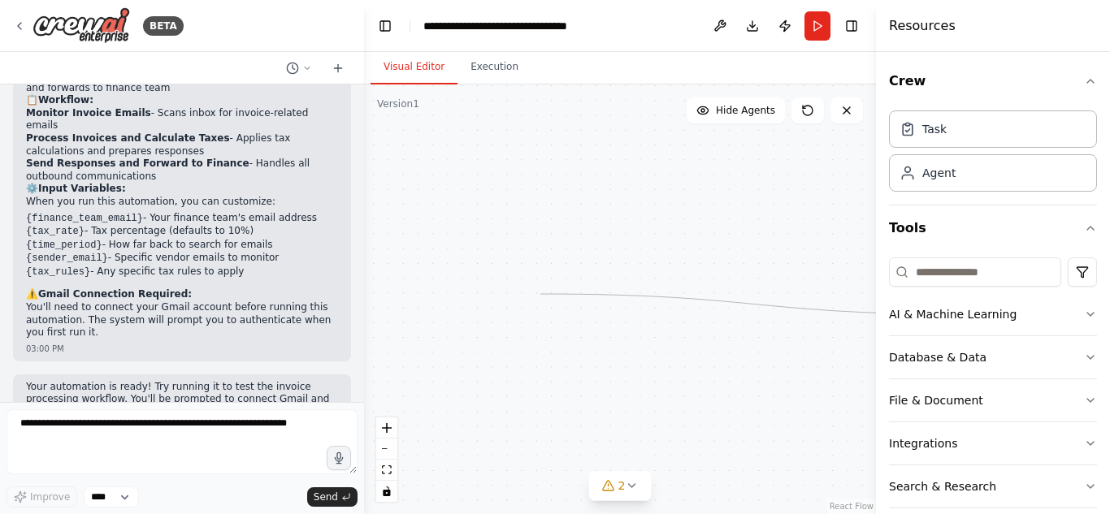
drag, startPoint x: 490, startPoint y: 312, endPoint x: 540, endPoint y: 294, distance: 53.5
click at [540, 294] on div ".deletable-edge-delete-btn { width: 20px; height: 20px; border: 0px solid #ffff…" at bounding box center [620, 300] width 512 height 430
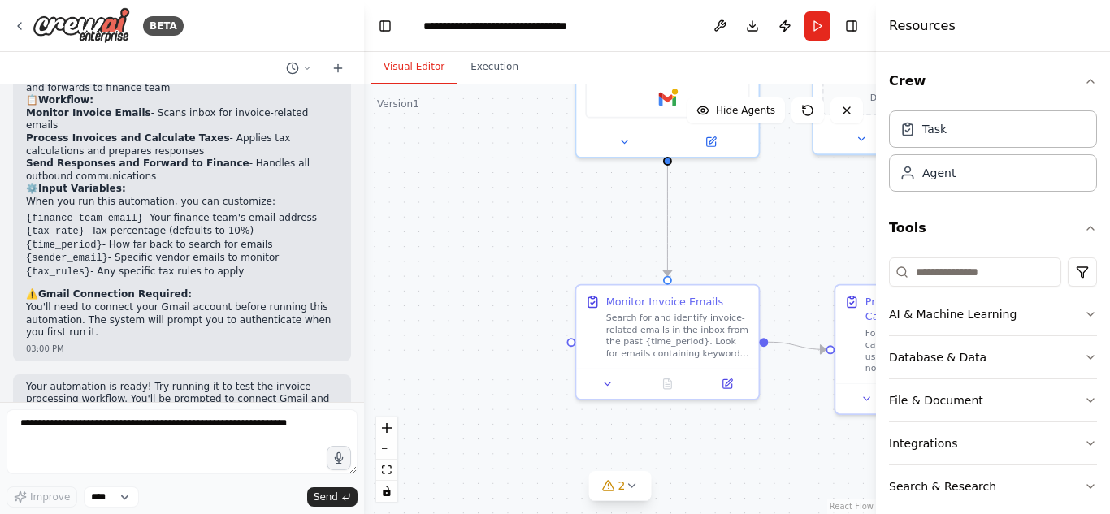
drag, startPoint x: 750, startPoint y: 327, endPoint x: 352, endPoint y: 354, distance: 399.1
click at [352, 354] on div "BETA create an agentic AI for my email. which will respond to invoice releated …" at bounding box center [555, 257] width 1110 height 514
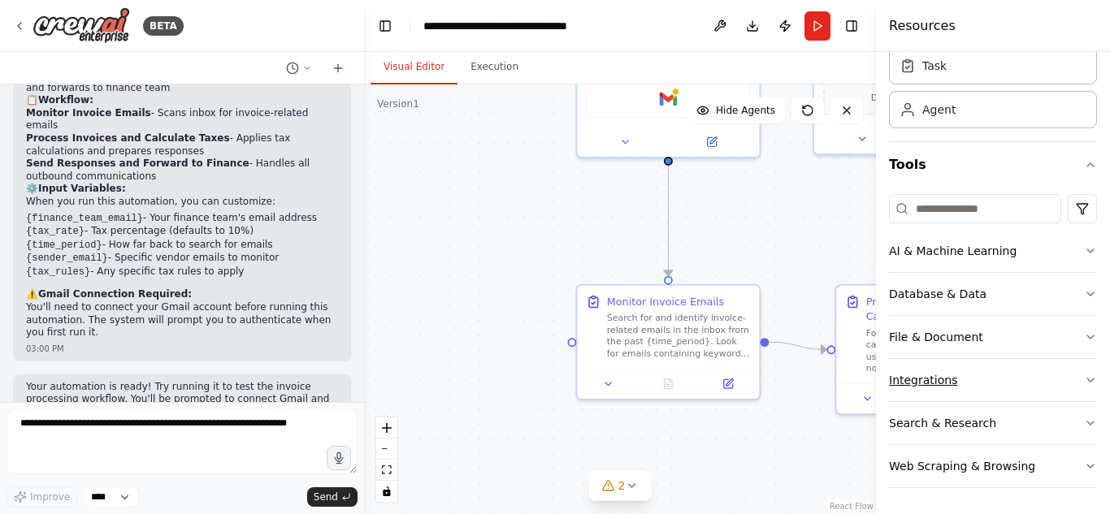
scroll to position [0, 0]
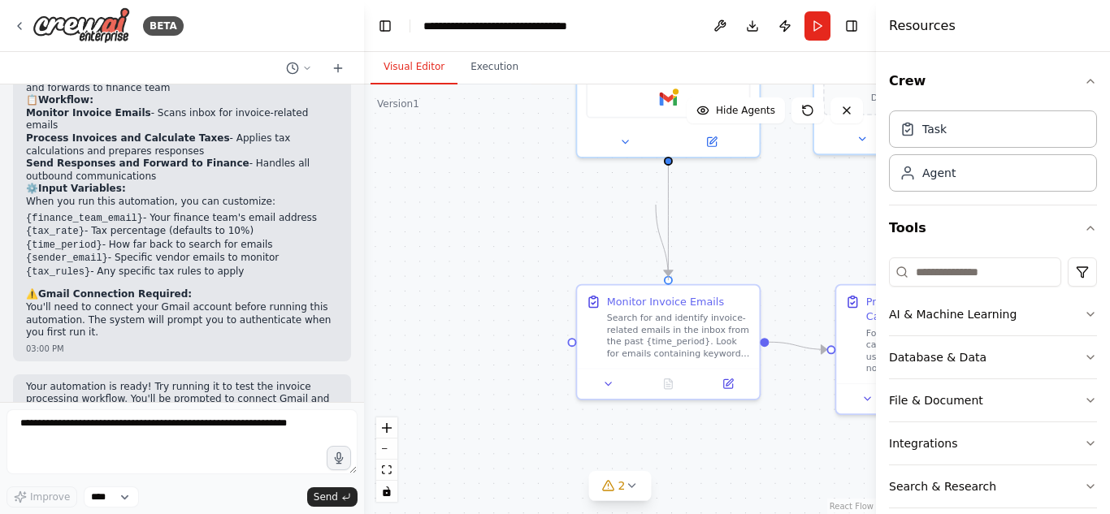
drag, startPoint x: 668, startPoint y: 277, endPoint x: 656, endPoint y: 205, distance: 73.3
click at [656, 205] on div ".deletable-edge-delete-btn { width: 20px; height: 20px; border: 0px solid #ffff…" at bounding box center [620, 300] width 512 height 430
drag, startPoint x: 669, startPoint y: 279, endPoint x: 670, endPoint y: 158, distance: 120.3
click at [670, 158] on div "Email Invoice Monitor Monitor incoming emails to identify invoice-related messa…" at bounding box center [734, 110] width 466 height 392
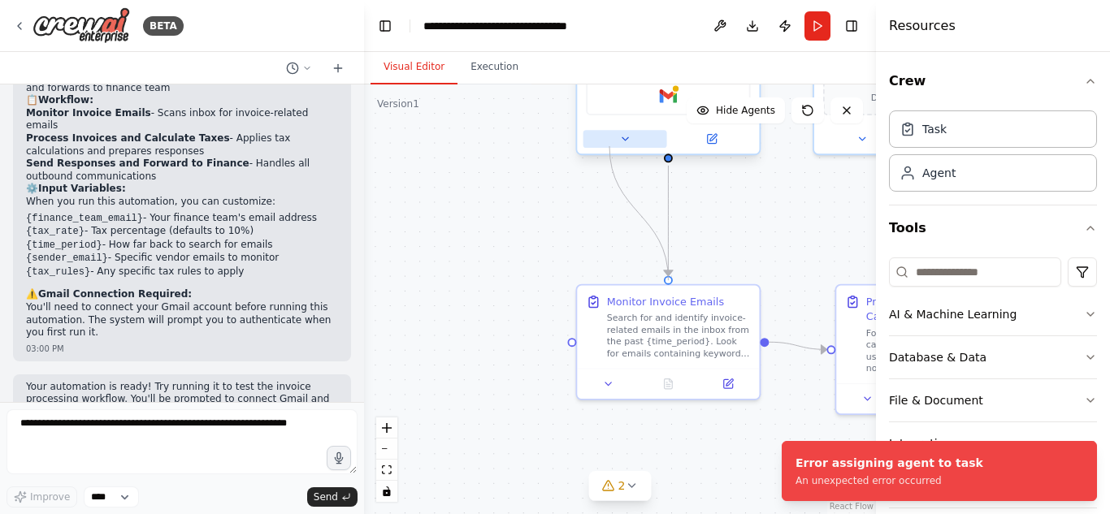
drag, startPoint x: 668, startPoint y: 277, endPoint x: 609, endPoint y: 146, distance: 143.3
click at [609, 146] on div "Email Invoice Monitor Monitor incoming emails to identify invoice-related messa…" at bounding box center [734, 110] width 466 height 392
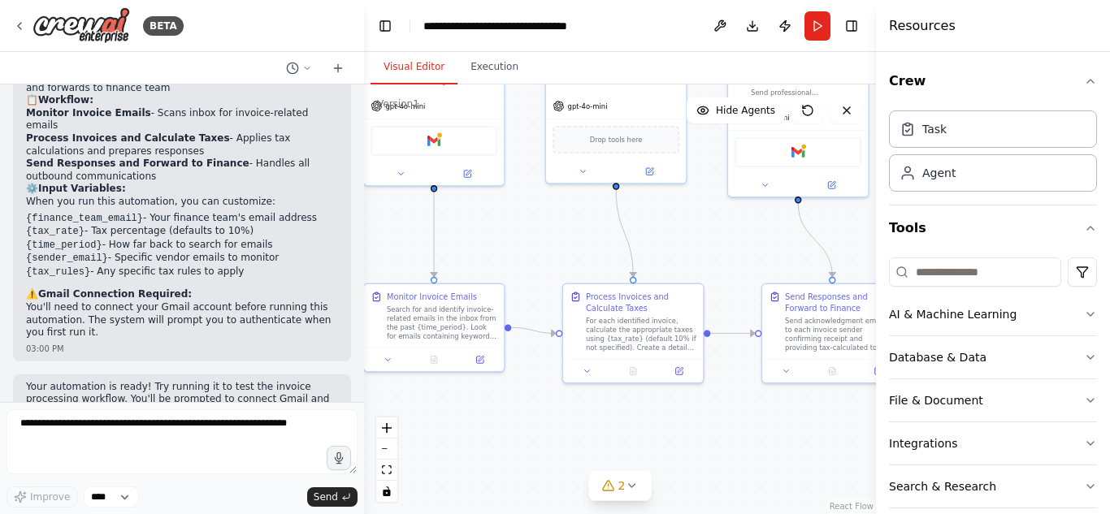
drag, startPoint x: 791, startPoint y: 264, endPoint x: 529, endPoint y: 262, distance: 262.5
click at [529, 262] on div ".deletable-edge-delete-btn { width: 20px; height: 20px; border: 0px solid #ffff…" at bounding box center [620, 300] width 512 height 430
click at [623, 222] on icon "Edge from daa2db5e-1e6f-42ab-91b5-e68508bed00b to 7f3f3ae6-6c64-4f84-9ad7-7dfc6…" at bounding box center [624, 233] width 17 height 87
click at [592, 241] on div ".deletable-edge-delete-btn { width: 20px; height: 20px; border: 0px solid #ffff…" at bounding box center [620, 300] width 512 height 430
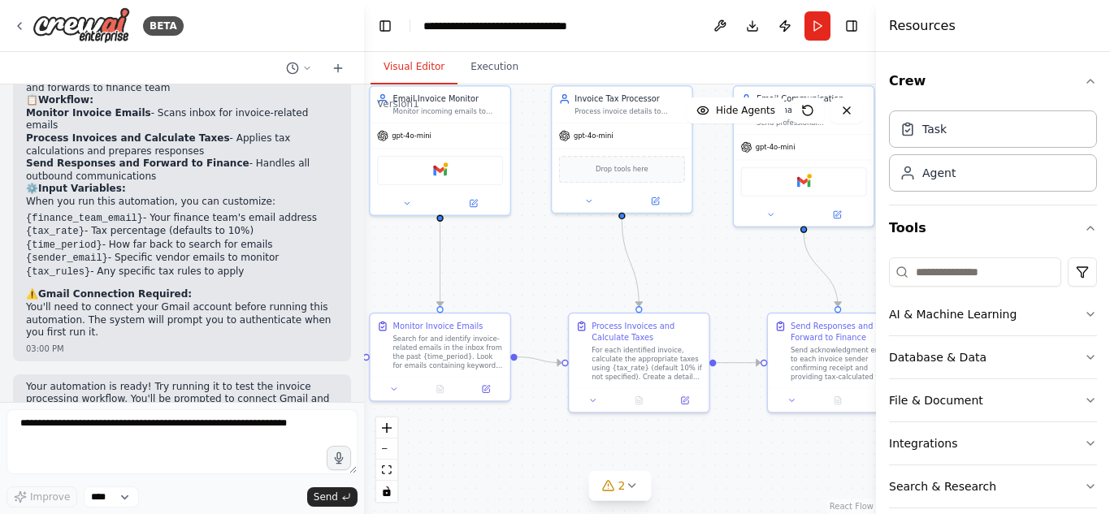
drag, startPoint x: 736, startPoint y: 445, endPoint x: 742, endPoint y: 475, distance: 29.8
click at [742, 475] on div ".deletable-edge-delete-btn { width: 20px; height: 20px; border: 0px solid #ffff…" at bounding box center [620, 300] width 512 height 430
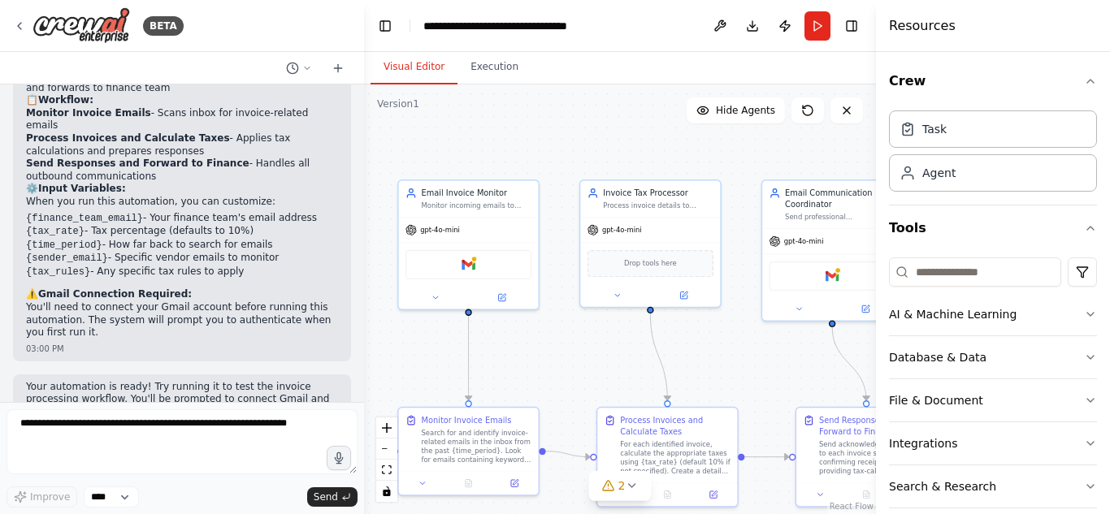
drag, startPoint x: 747, startPoint y: 408, endPoint x: 744, endPoint y: 479, distance: 71.6
click at [744, 479] on div ".deletable-edge-delete-btn { width: 20px; height: 20px; border: 0px solid #ffff…" at bounding box center [620, 300] width 512 height 430
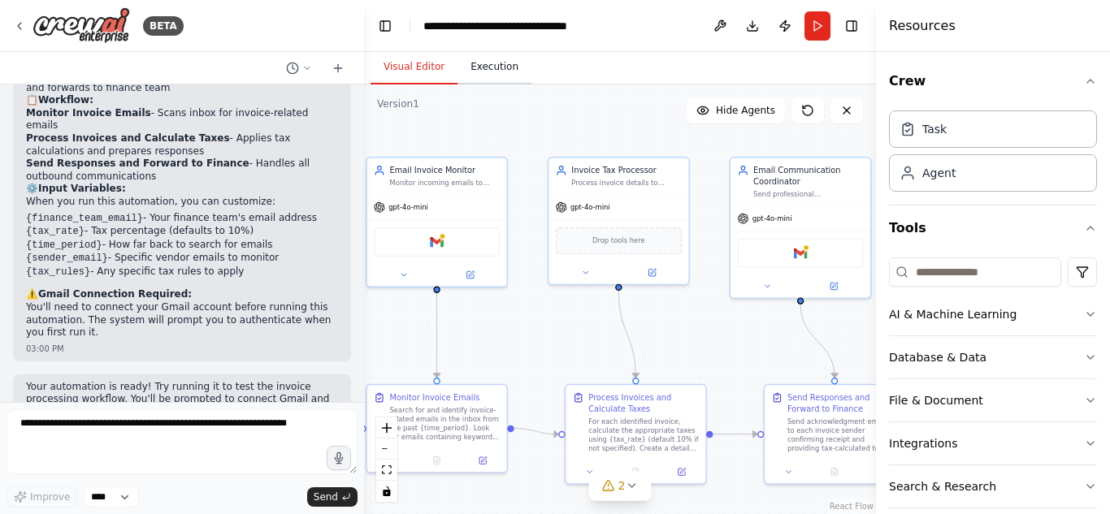
click at [474, 68] on button "Execution" at bounding box center [495, 67] width 74 height 34
click at [427, 68] on button "Visual Editor" at bounding box center [414, 67] width 87 height 34
